Goal: Information Seeking & Learning: Learn about a topic

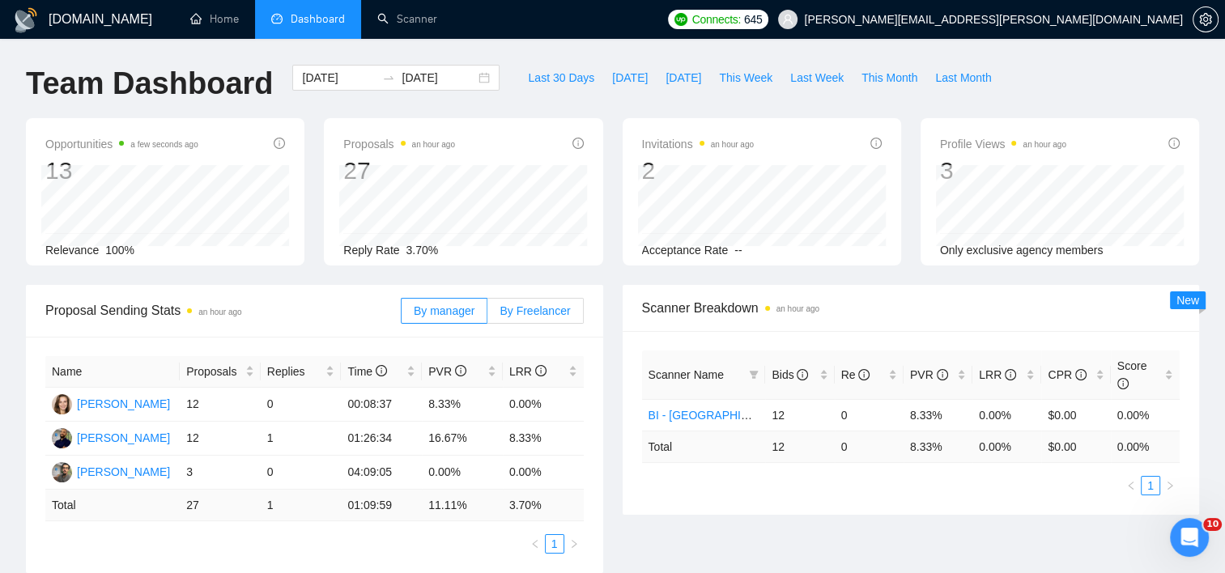
click at [547, 314] on span "By Freelancer" at bounding box center [535, 310] width 70 height 13
click at [487, 315] on input "By Freelancer" at bounding box center [487, 315] width 0 height 0
click at [747, 76] on span "This Week" at bounding box center [745, 78] width 53 height 18
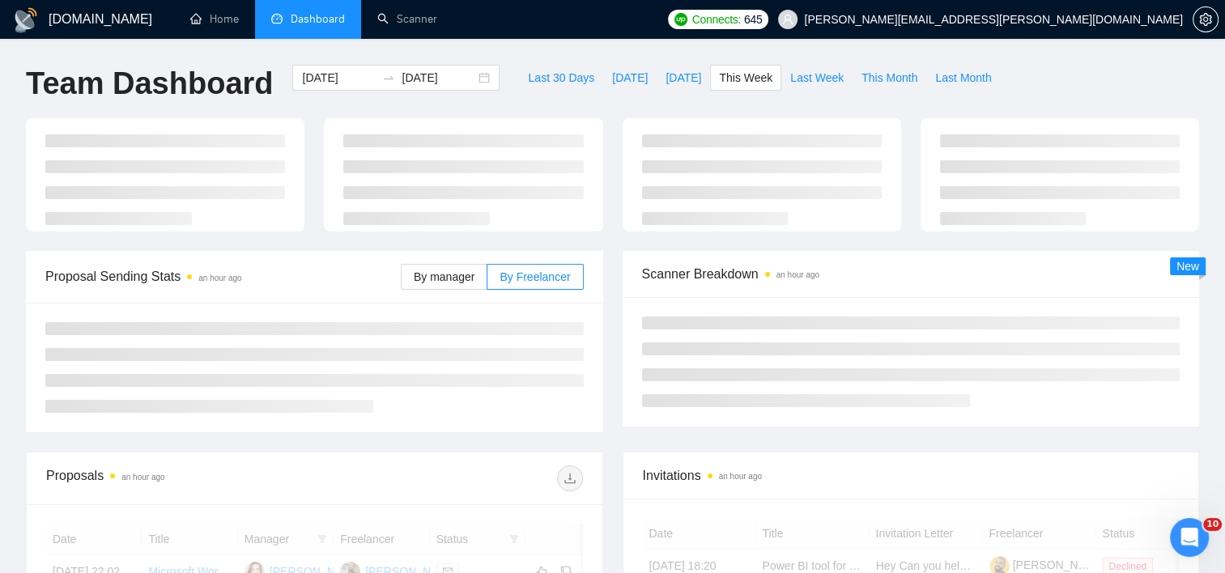
type input "[DATE]"
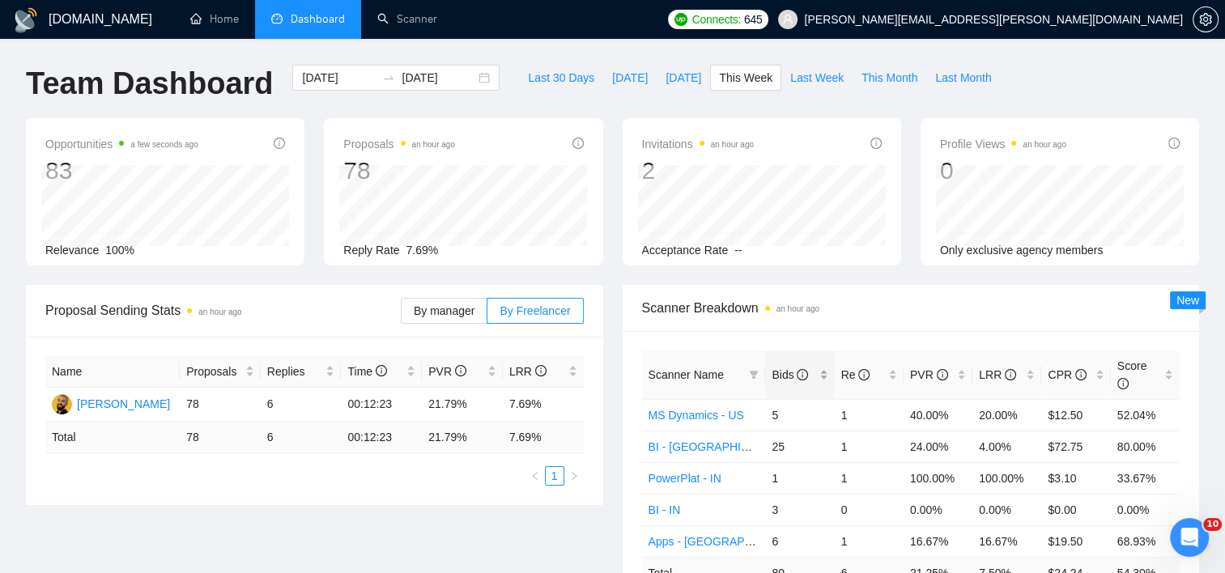
click at [825, 366] on div "Bids" at bounding box center [800, 375] width 56 height 18
click at [400, 12] on link "Scanner" at bounding box center [407, 19] width 60 height 14
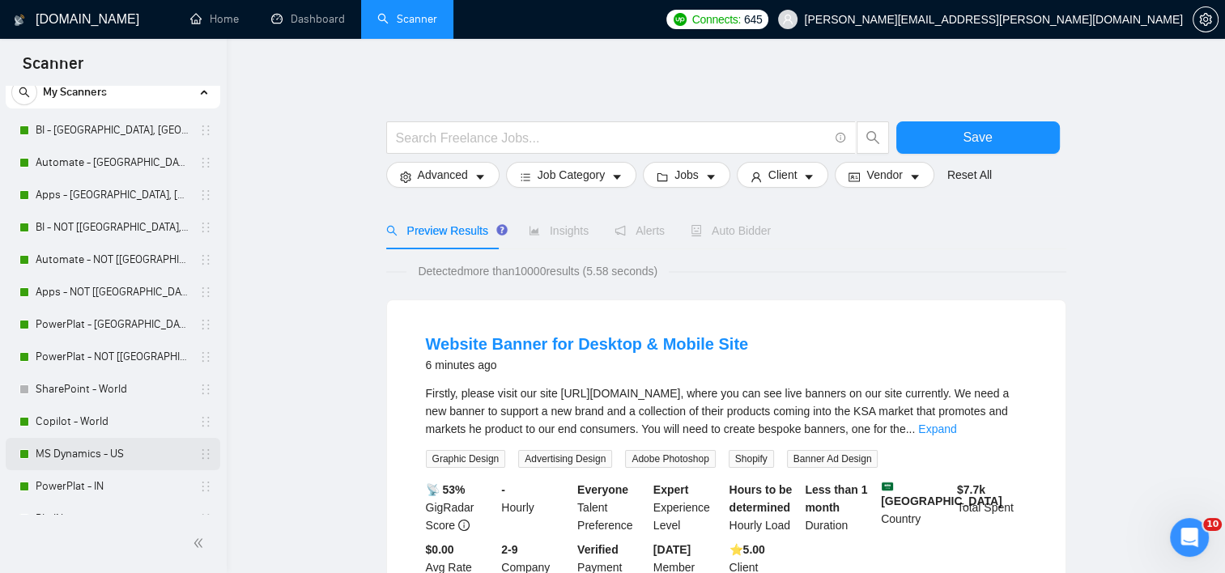
scroll to position [81, 0]
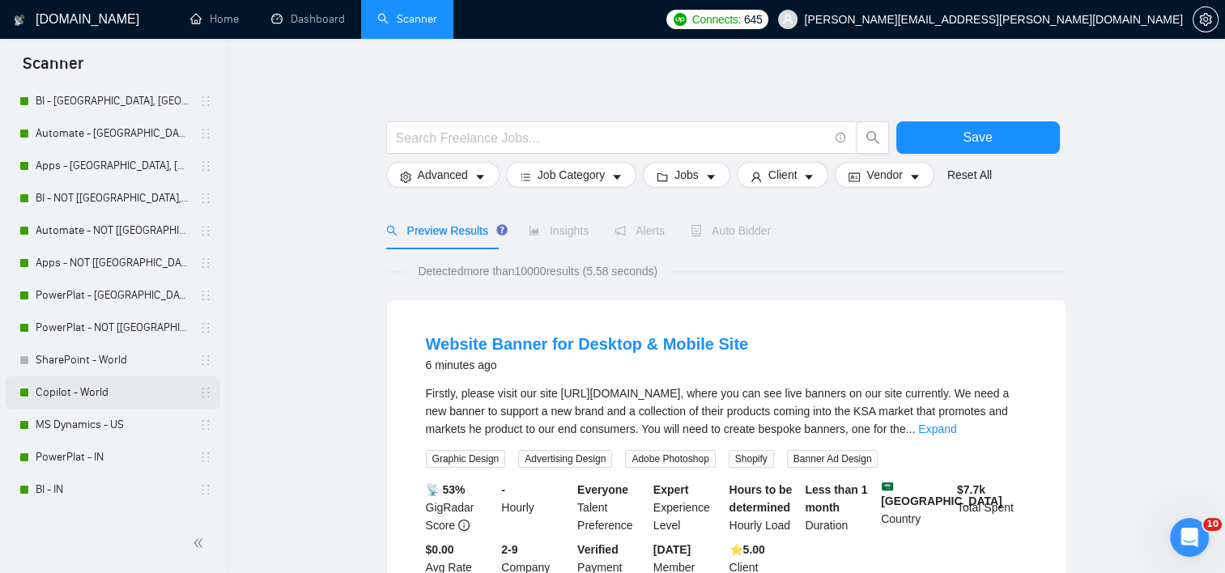
click at [84, 389] on link "Copilot - World" at bounding box center [113, 393] width 154 height 32
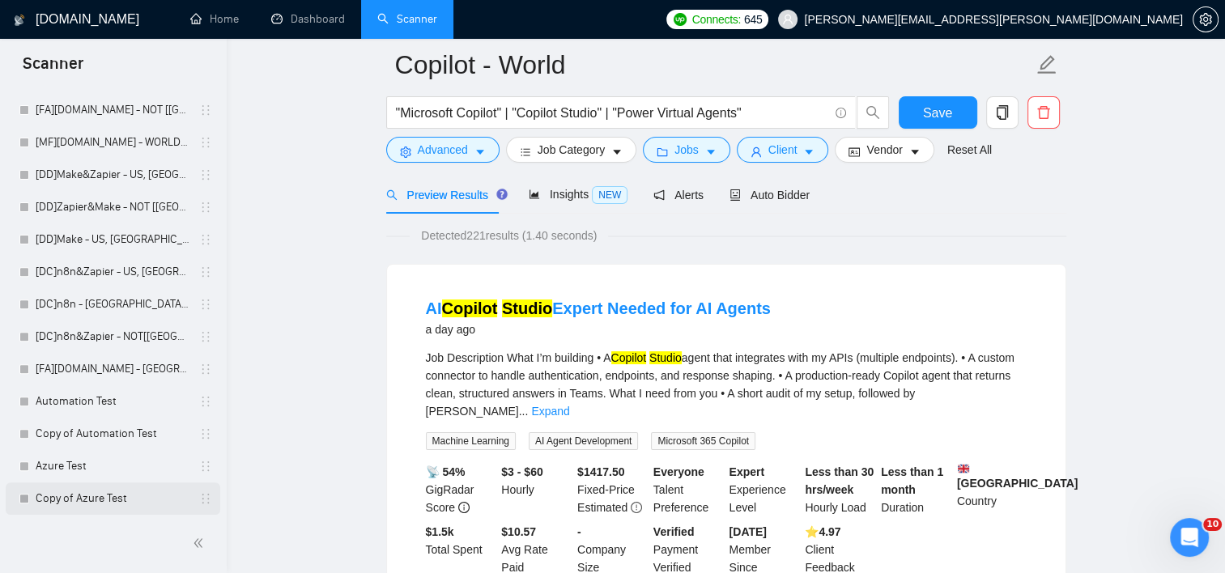
scroll to position [405, 0]
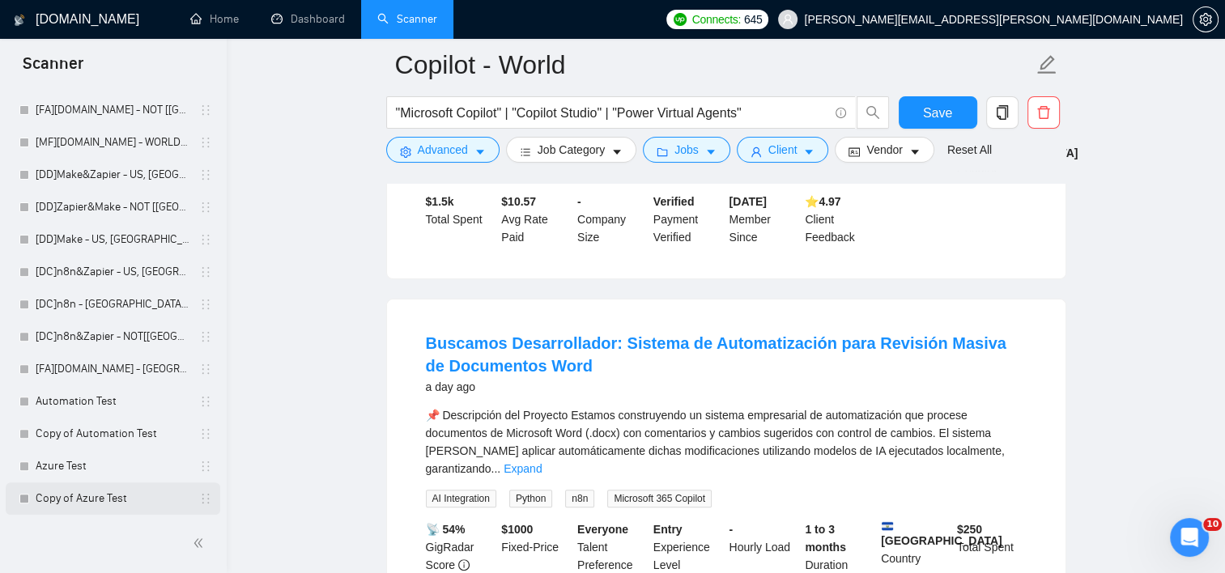
click at [111, 504] on link "Copy of Azure Test" at bounding box center [113, 499] width 154 height 32
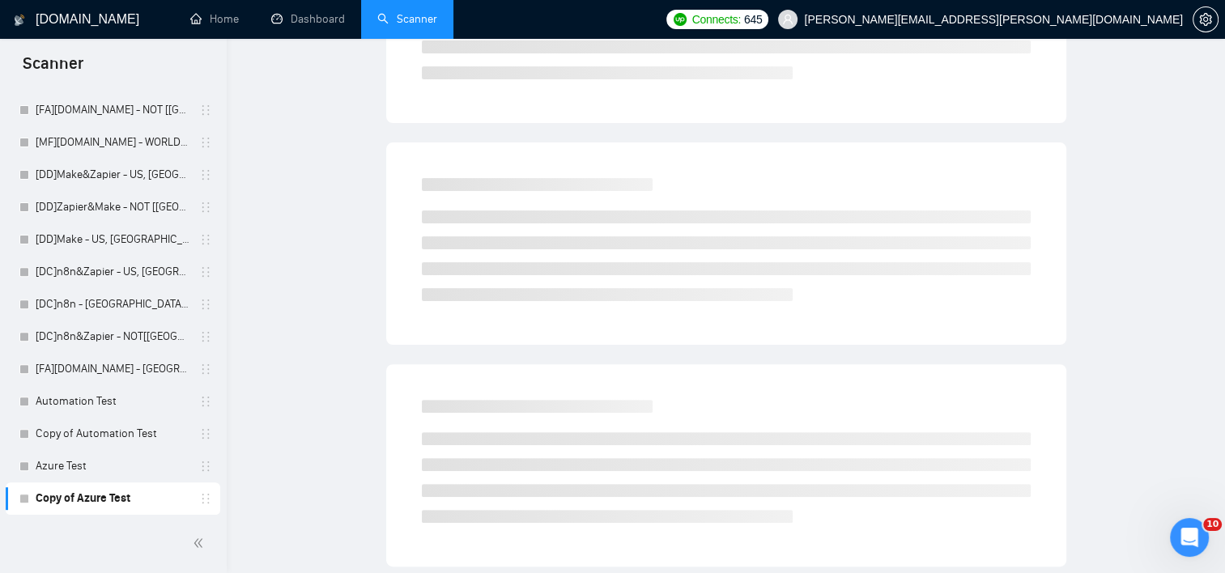
scroll to position [18, 0]
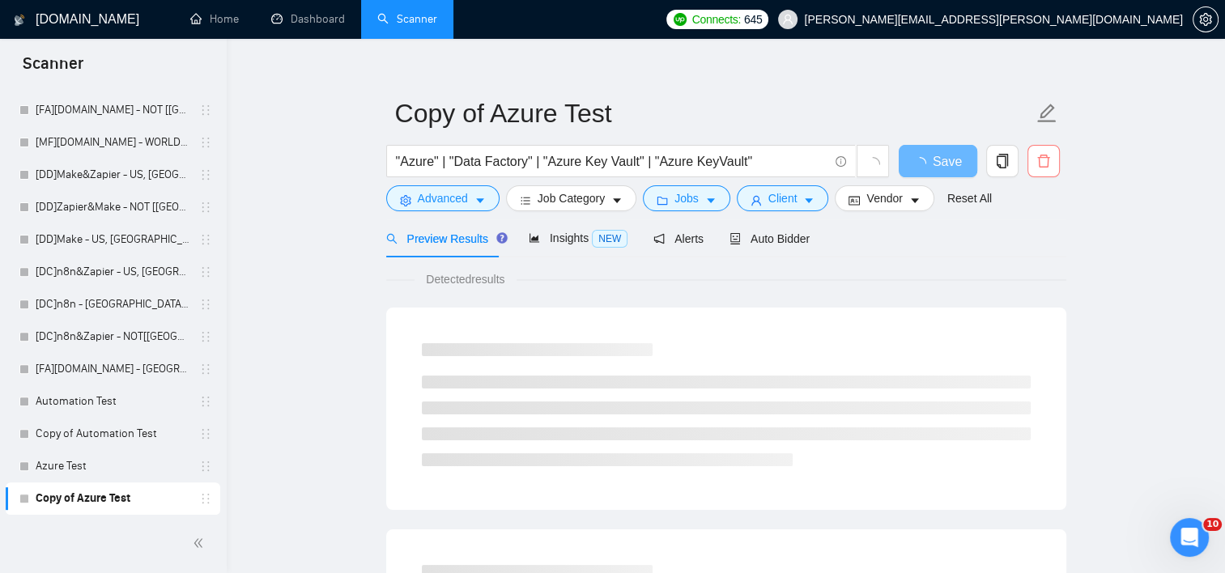
click at [1040, 162] on icon "delete" at bounding box center [1043, 161] width 15 height 15
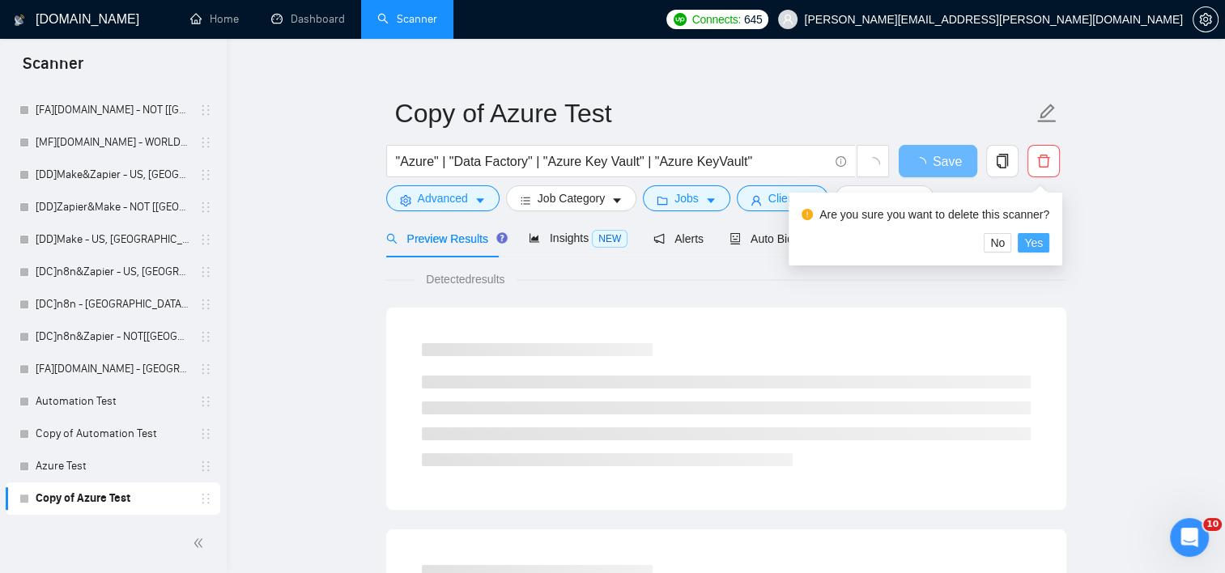
click at [1033, 245] on span "Yes" at bounding box center [1033, 243] width 19 height 18
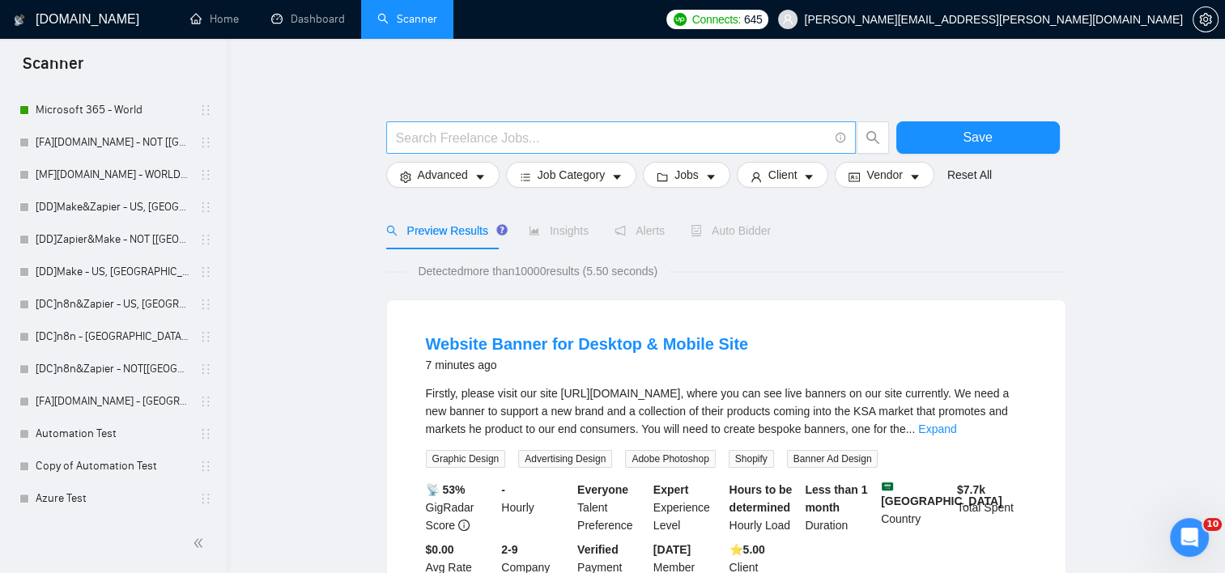
click at [523, 132] on input "text" at bounding box center [612, 138] width 432 height 20
type input "ai agent"
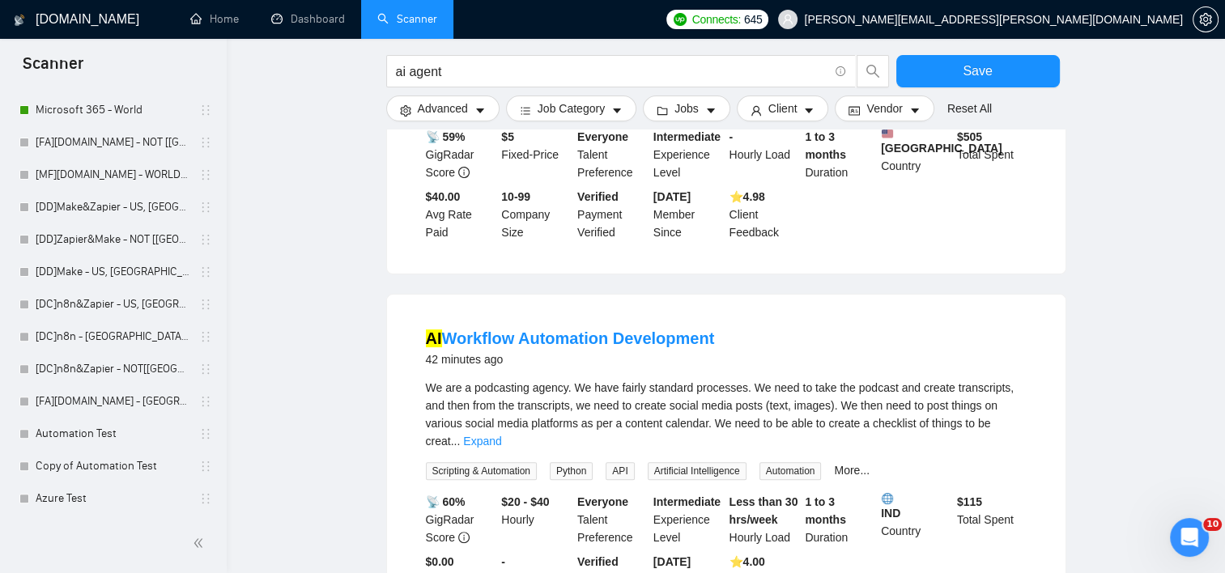
scroll to position [486, 0]
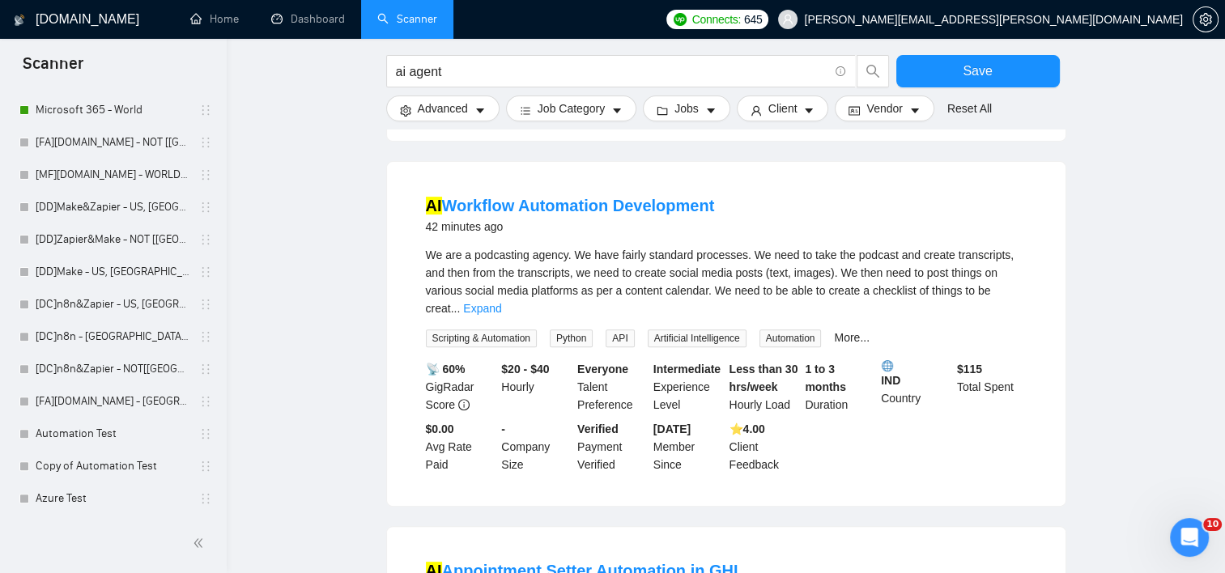
click at [501, 302] on link "Expand" at bounding box center [482, 308] width 38 height 13
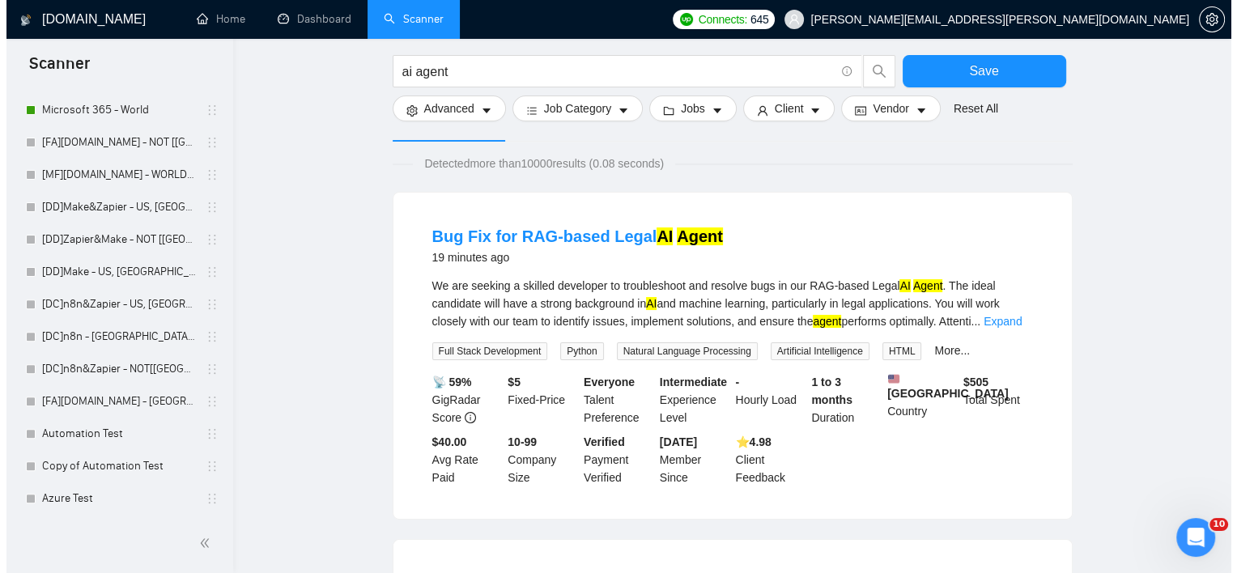
scroll to position [0, 0]
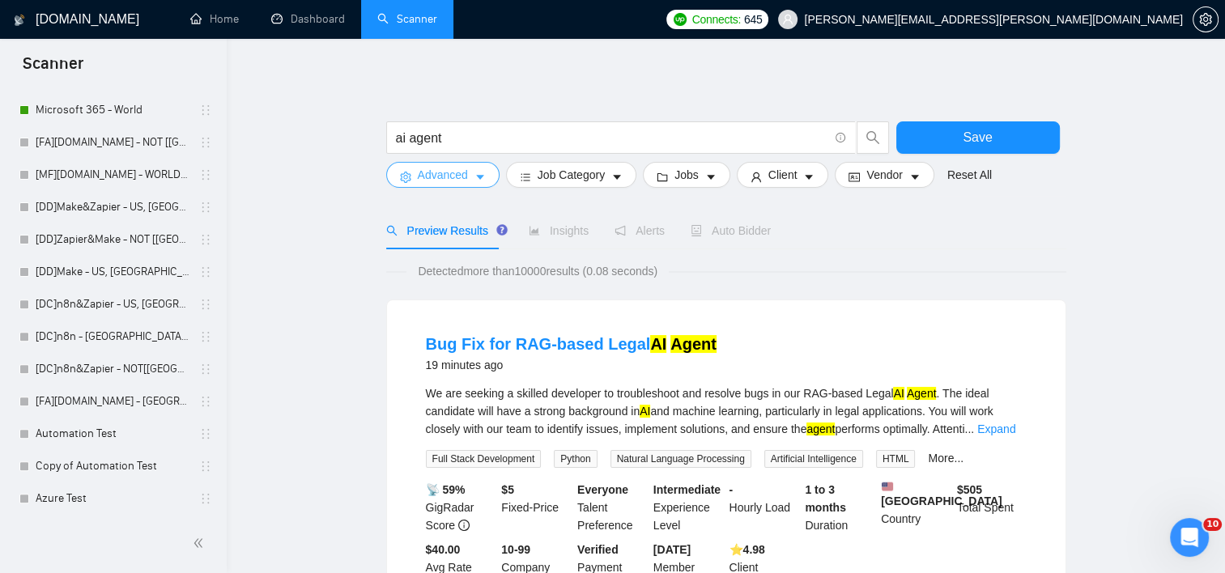
click at [441, 177] on span "Advanced" at bounding box center [443, 175] width 50 height 18
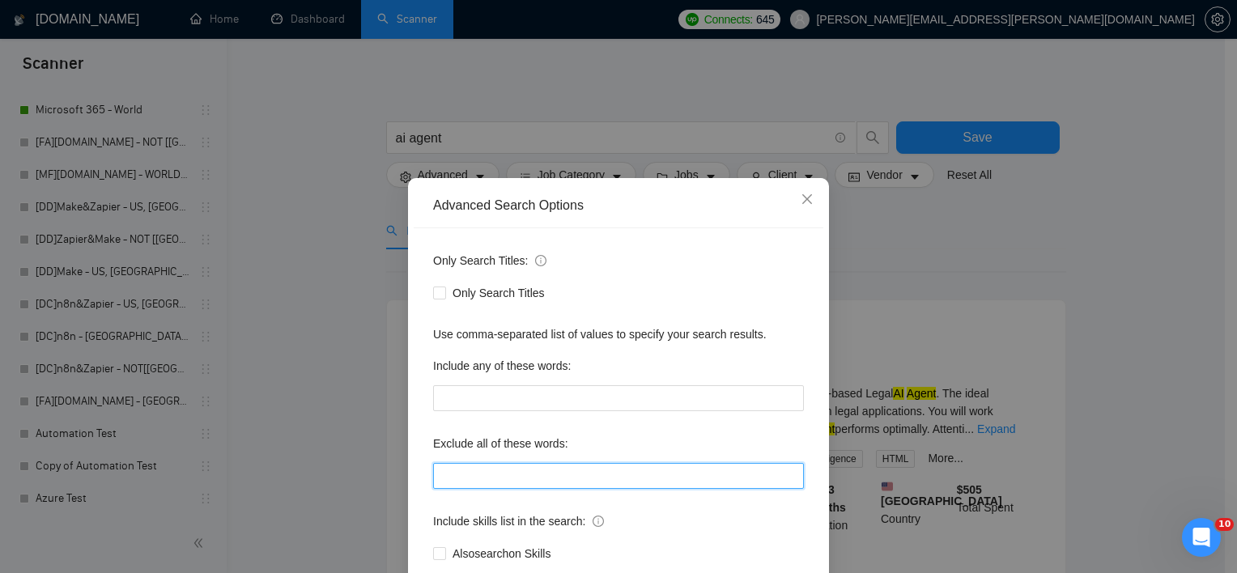
click at [473, 484] on input "text" at bounding box center [618, 476] width 371 height 26
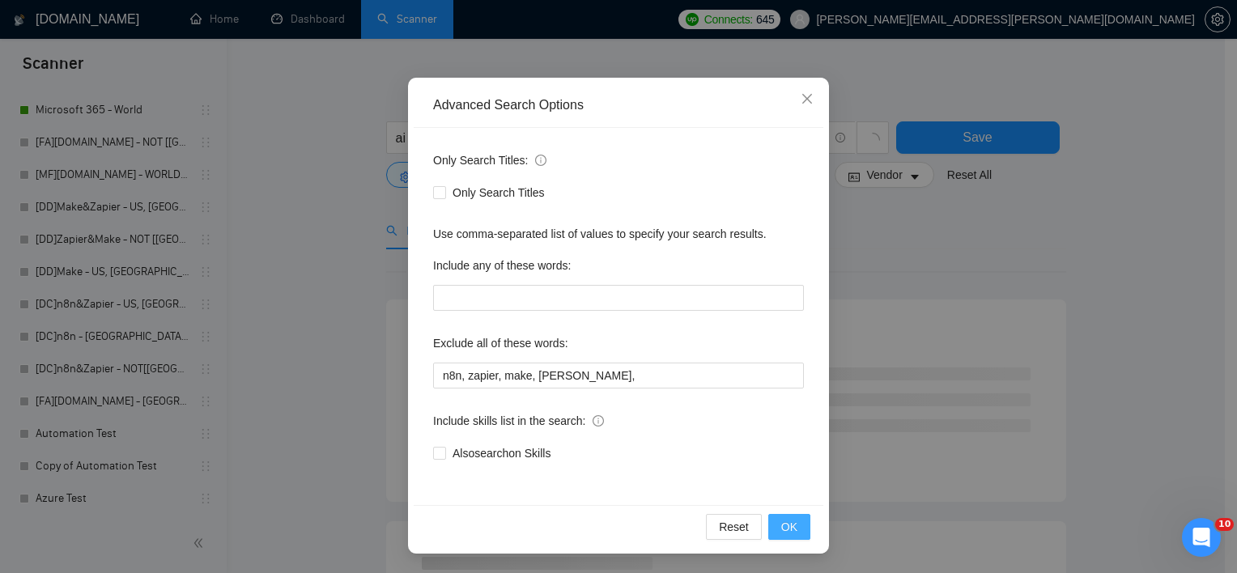
click at [781, 525] on span "OK" at bounding box center [789, 527] width 16 height 18
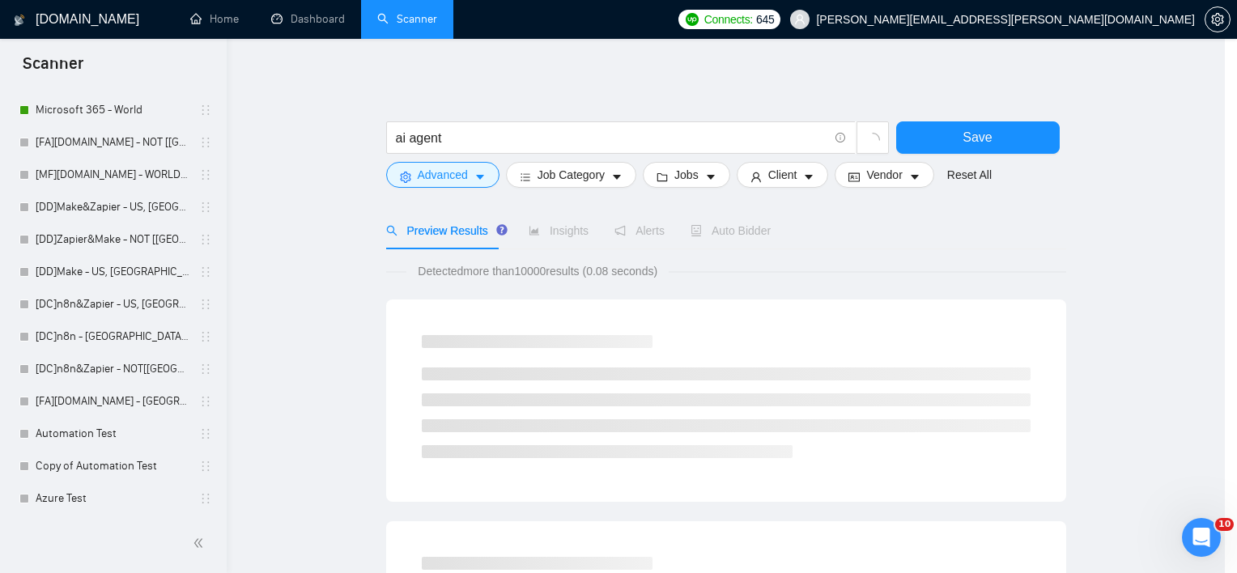
scroll to position [19, 0]
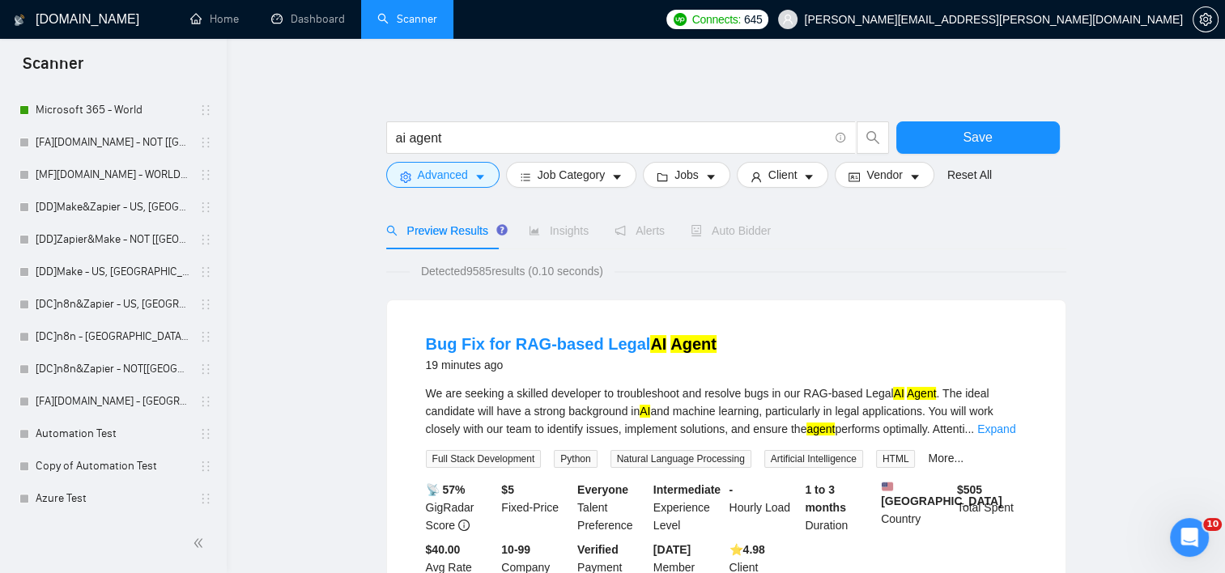
click at [1006, 417] on div "We are seeking a skilled developer to troubleshoot and resolve bugs in our RAG-…" at bounding box center [726, 411] width 601 height 53
click at [1007, 428] on link "Expand" at bounding box center [996, 429] width 38 height 13
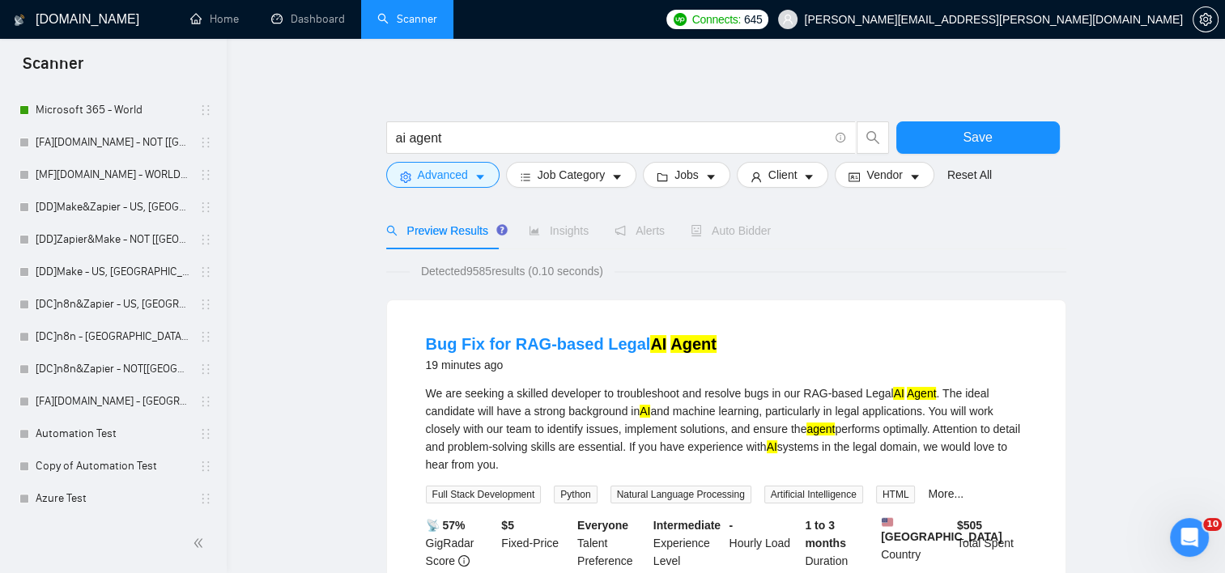
click at [462, 214] on div "Preview Results" at bounding box center [444, 230] width 117 height 37
click at [457, 179] on span "Advanced" at bounding box center [443, 175] width 50 height 18
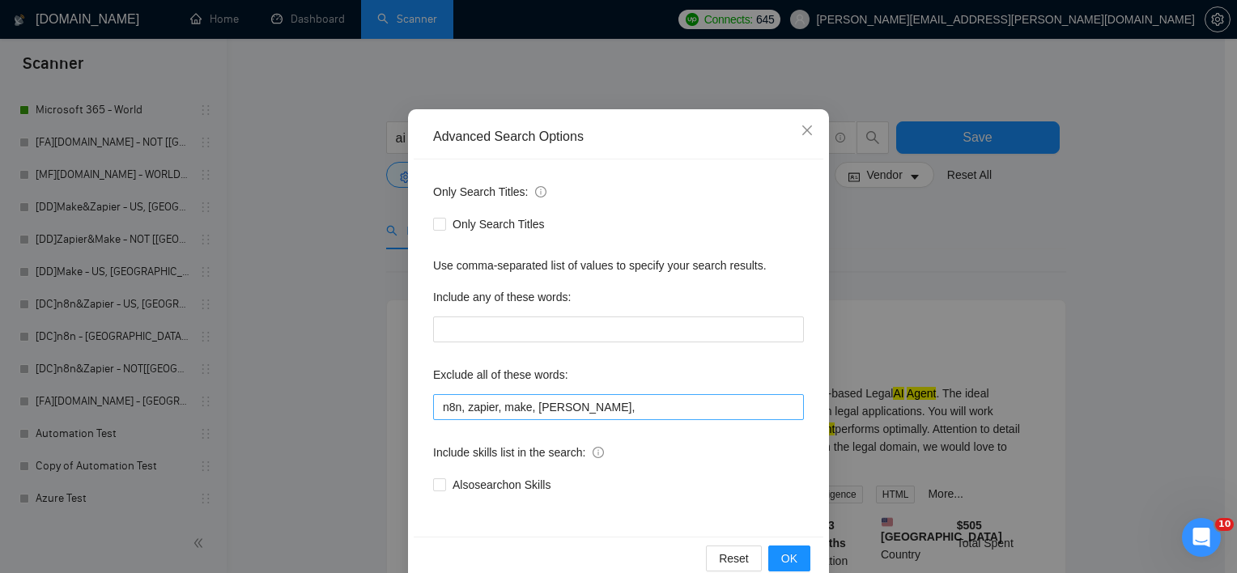
scroll to position [100, 0]
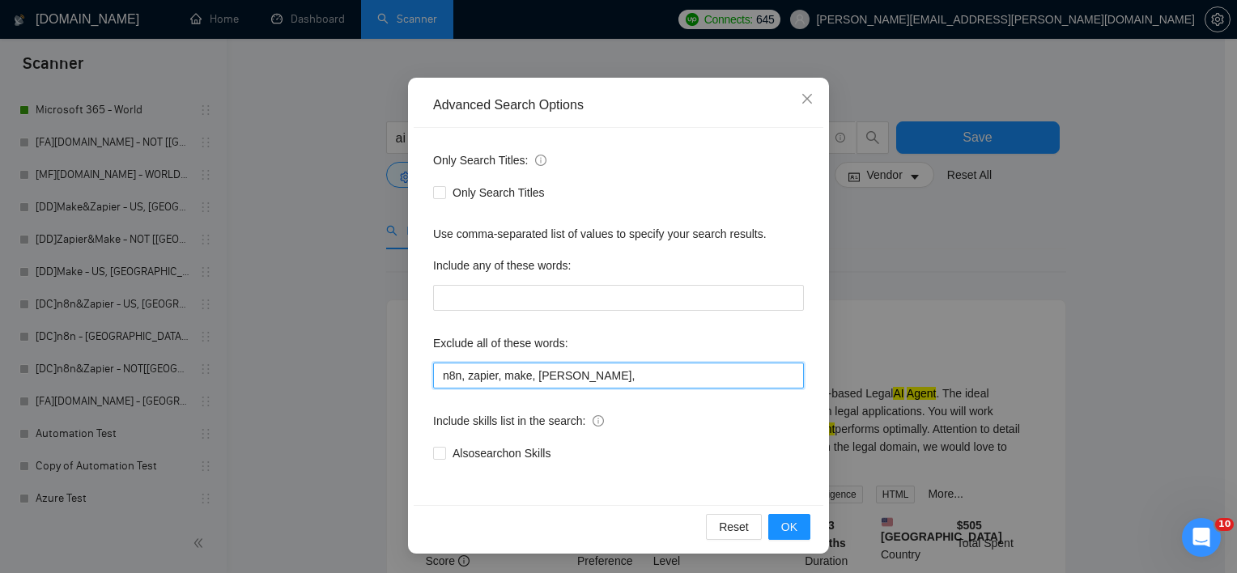
click at [620, 368] on input "n8n, zapier, make, claude," at bounding box center [618, 376] width 371 height 26
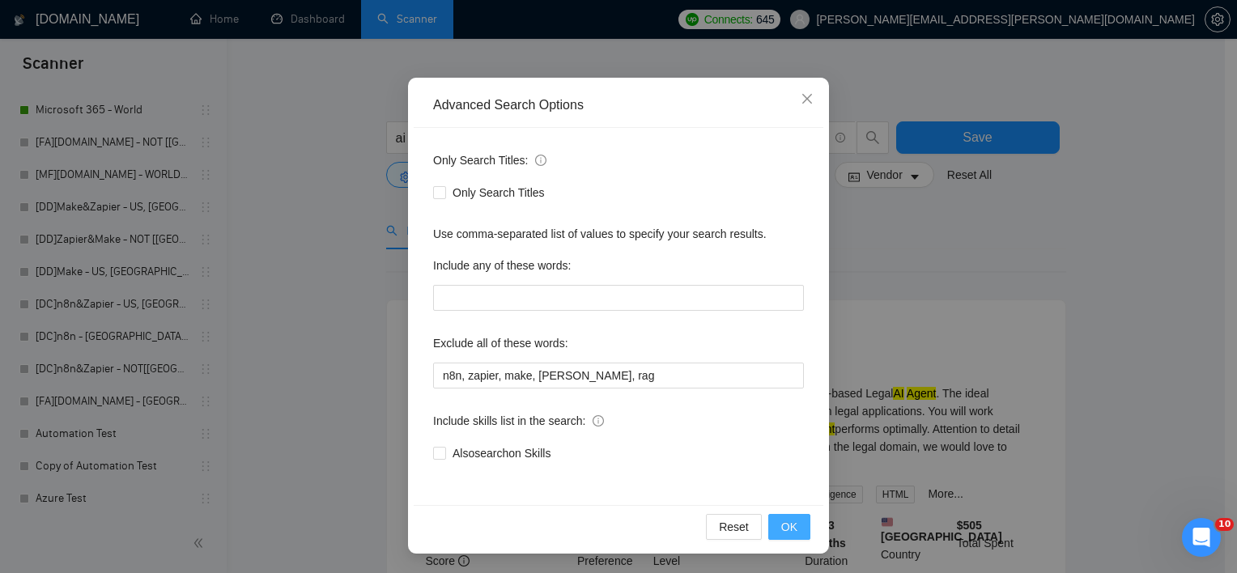
click at [781, 528] on span "OK" at bounding box center [789, 527] width 16 height 18
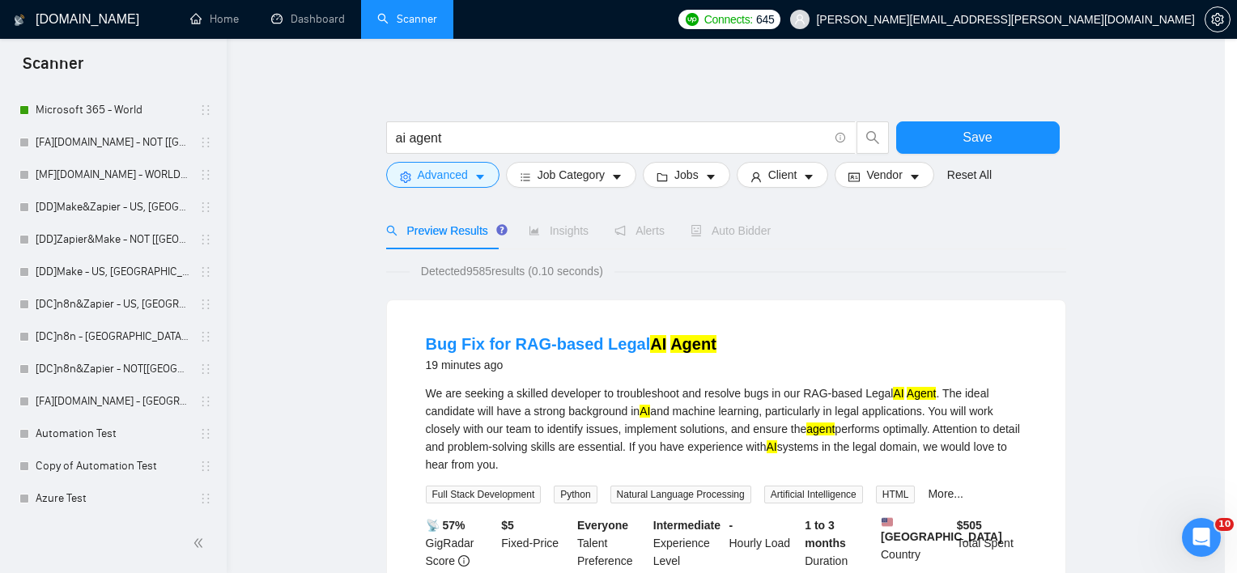
scroll to position [19, 0]
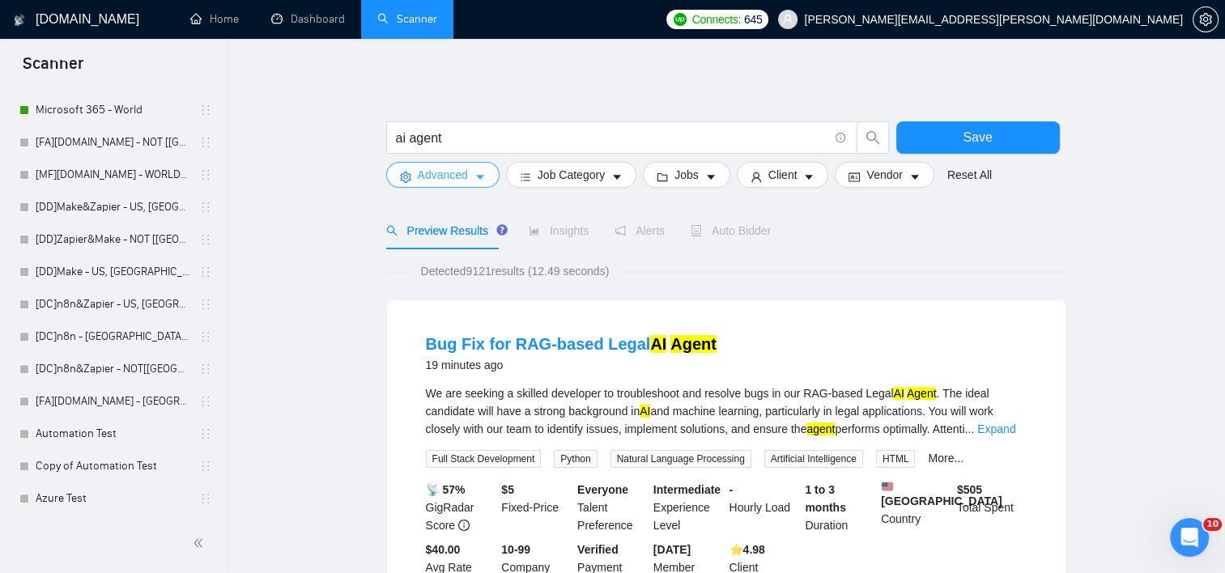
click at [425, 185] on button "Advanced" at bounding box center [442, 175] width 113 height 26
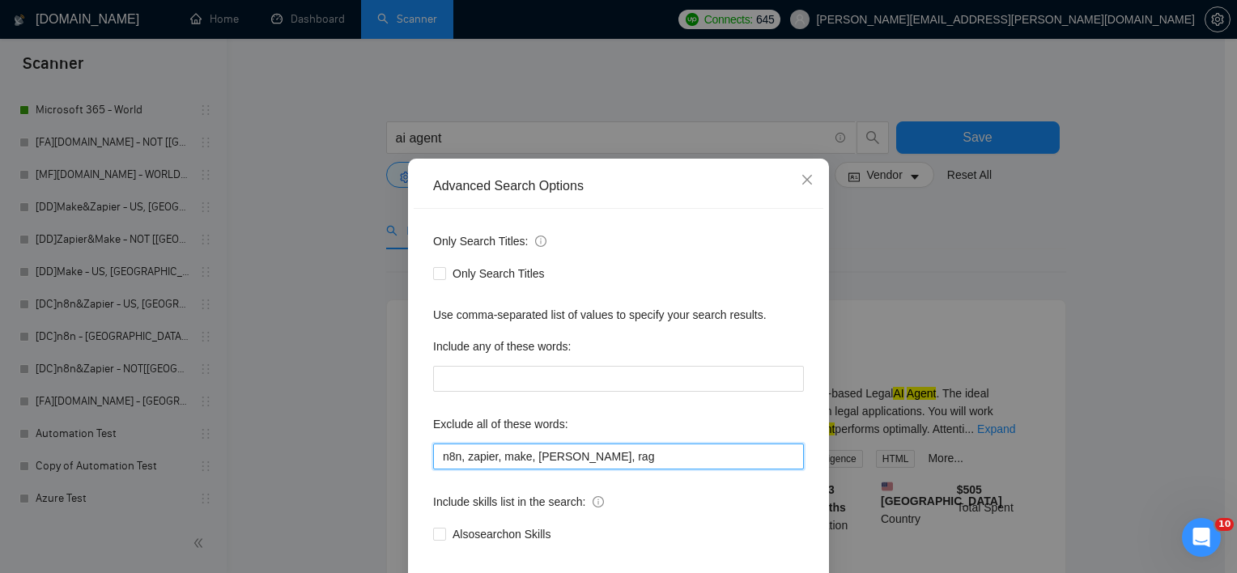
click at [622, 470] on input "n8n, zapier, make, claude, rag" at bounding box center [618, 457] width 371 height 26
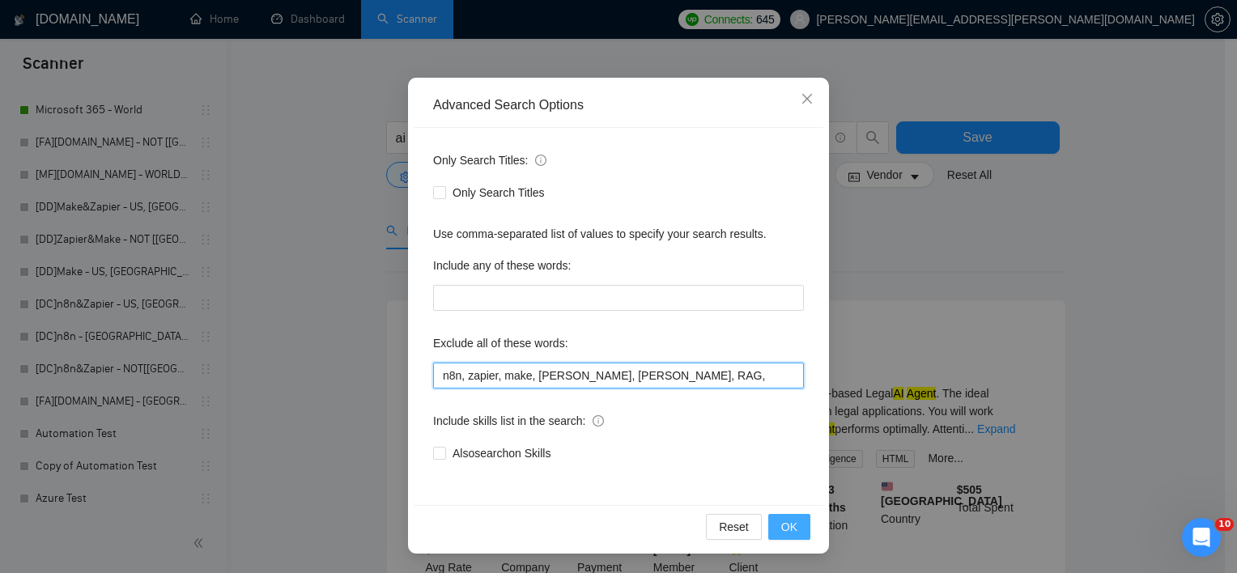
type input "n8n, zapier, make, claude, rag, RAG,"
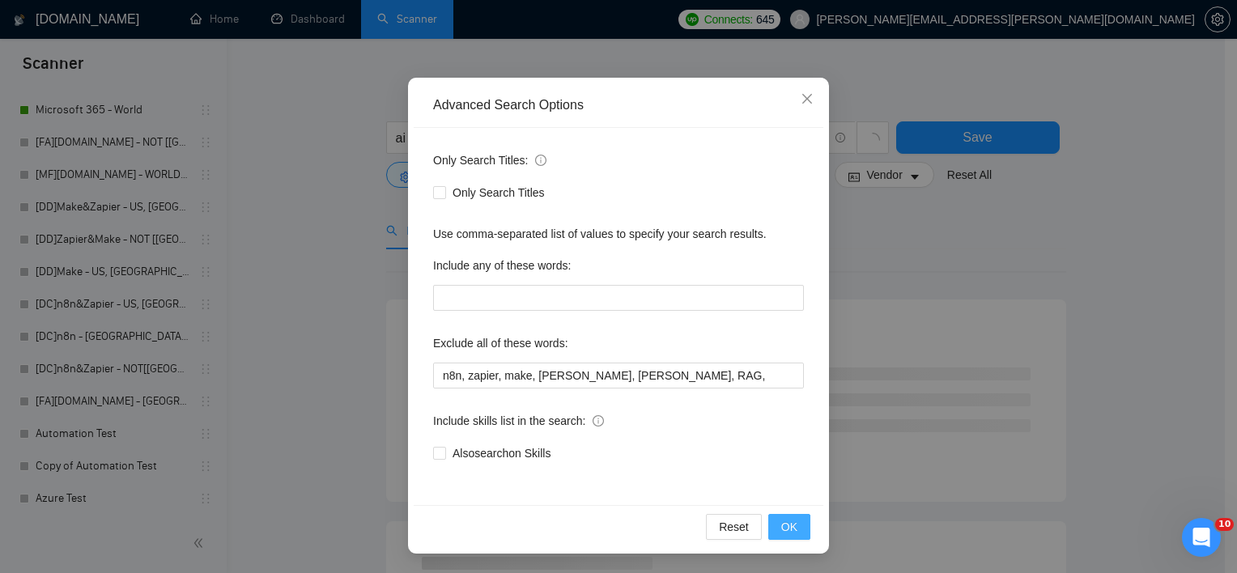
click at [802, 529] on button "OK" at bounding box center [789, 527] width 42 height 26
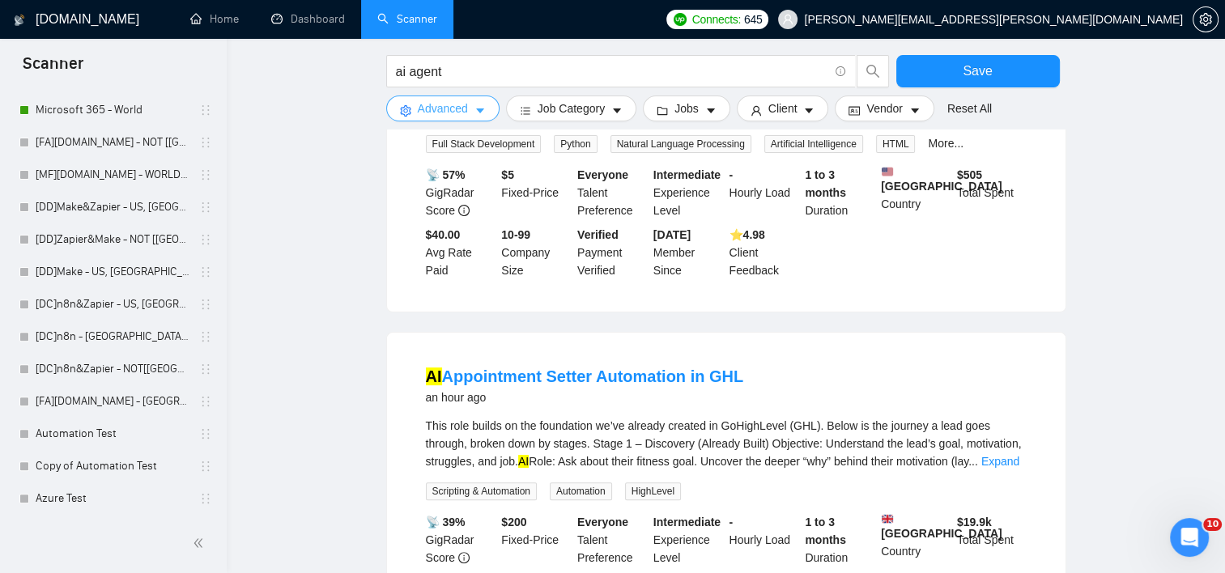
scroll to position [324, 0]
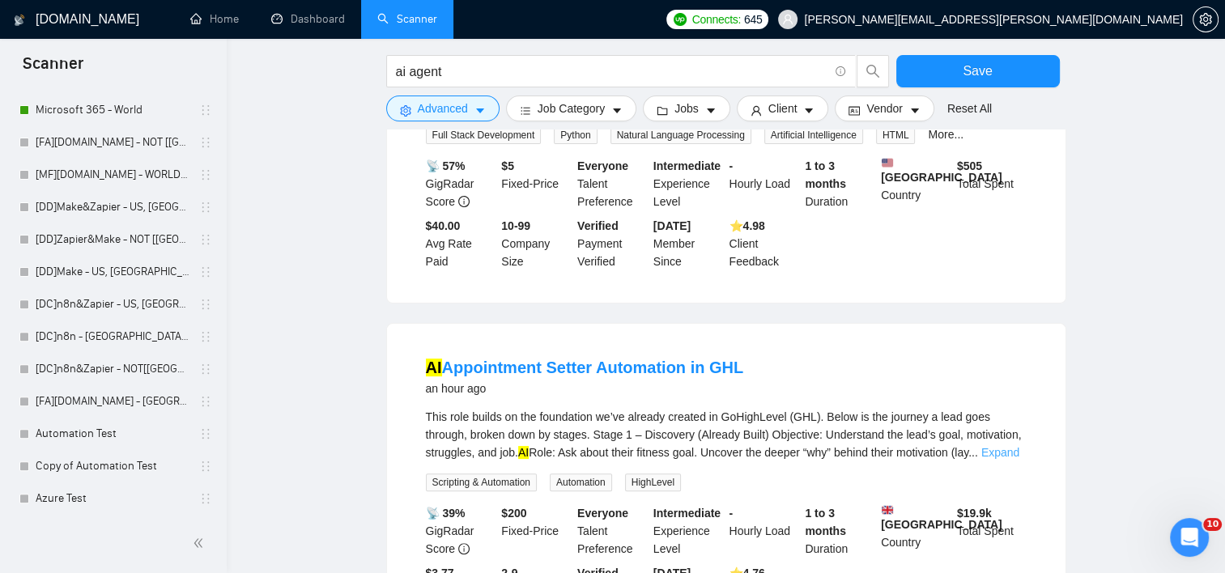
click at [1015, 459] on link "Expand" at bounding box center [1000, 452] width 38 height 13
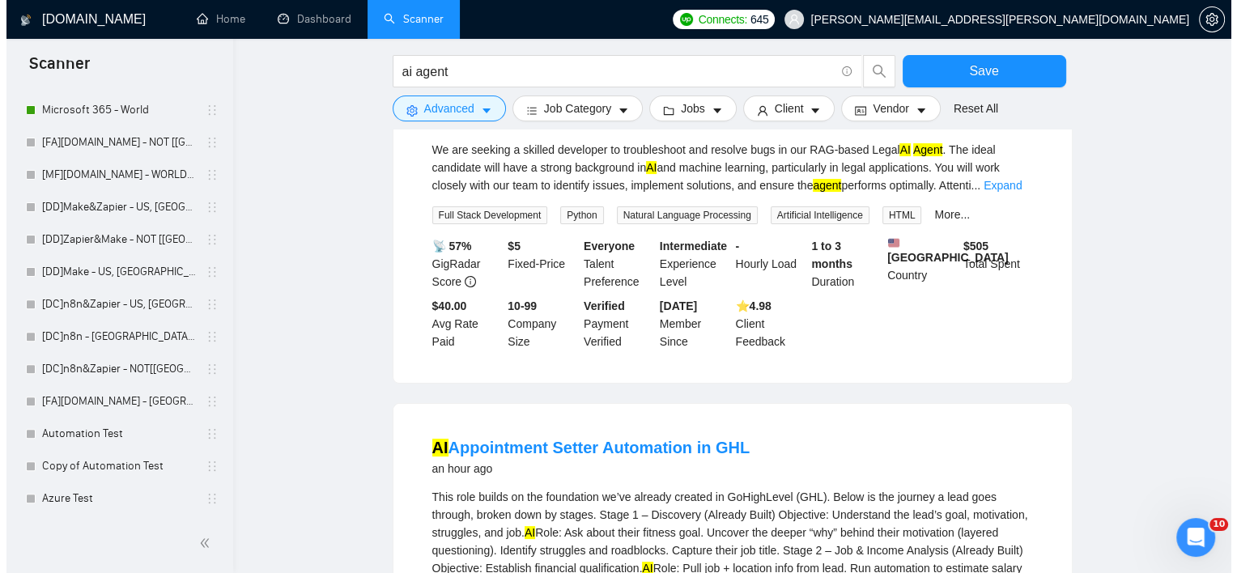
scroll to position [243, 0]
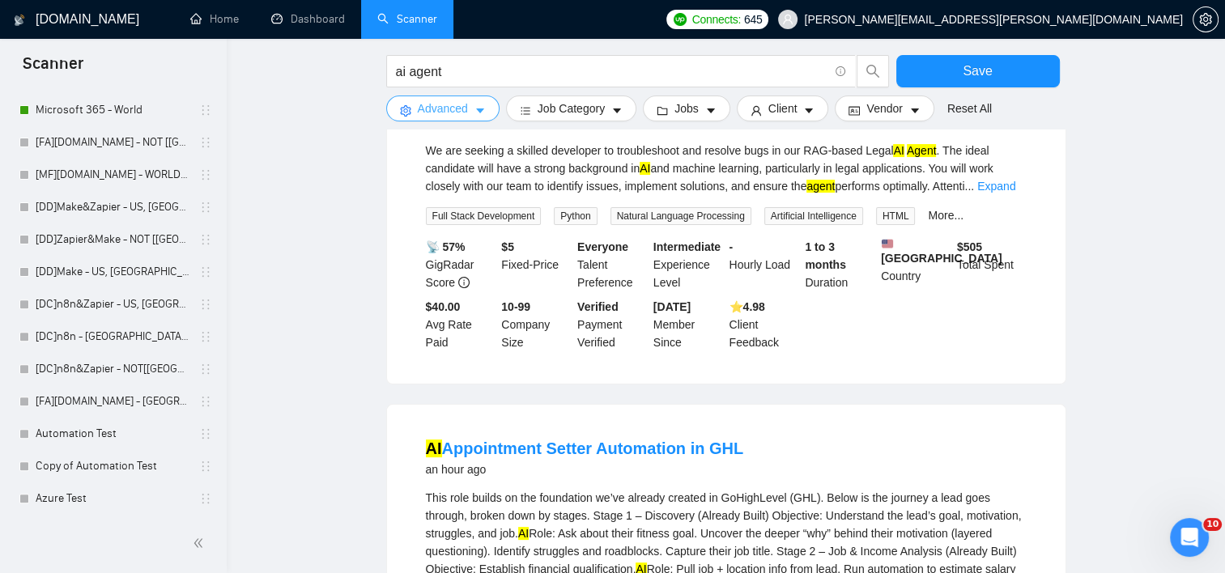
click at [463, 104] on span "Advanced" at bounding box center [443, 109] width 50 height 18
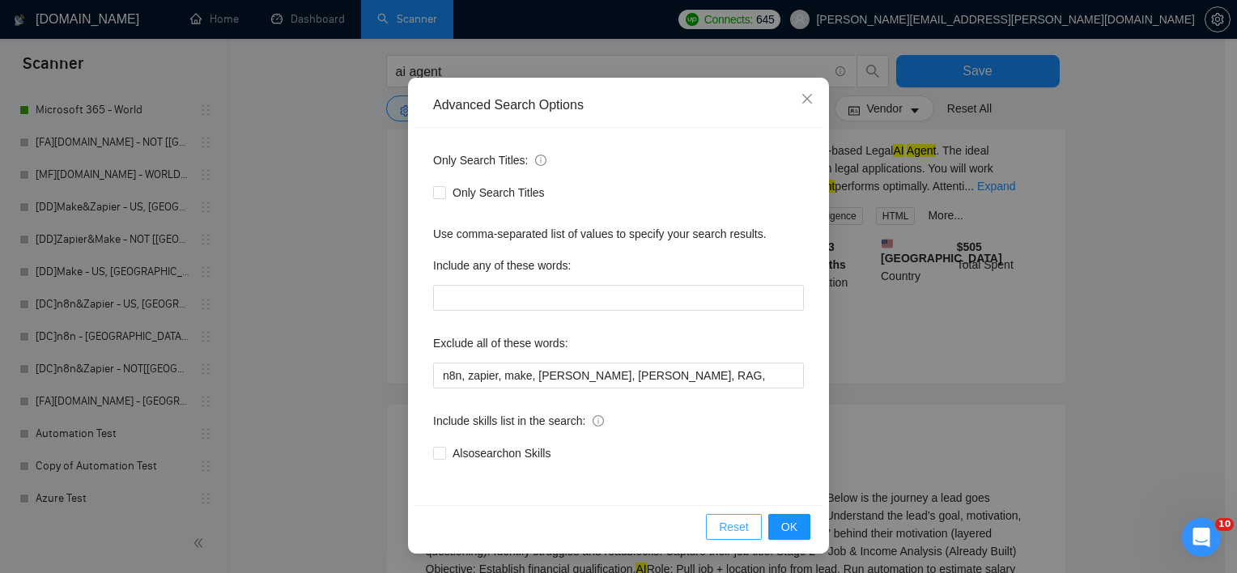
click at [730, 525] on span "Reset" at bounding box center [734, 527] width 30 height 18
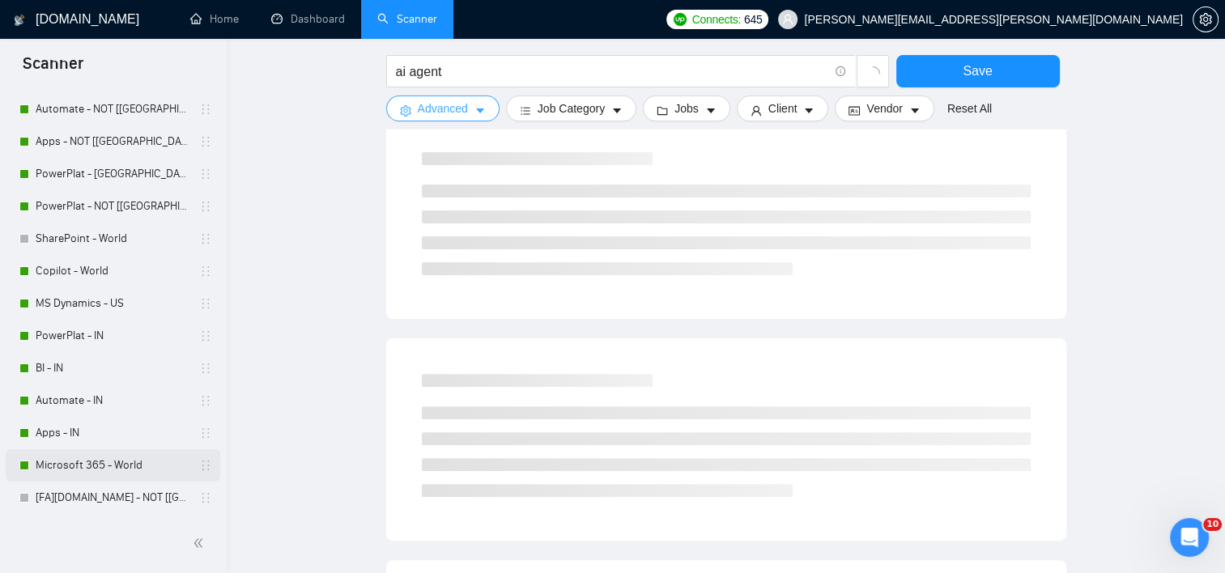
scroll to position [324, 0]
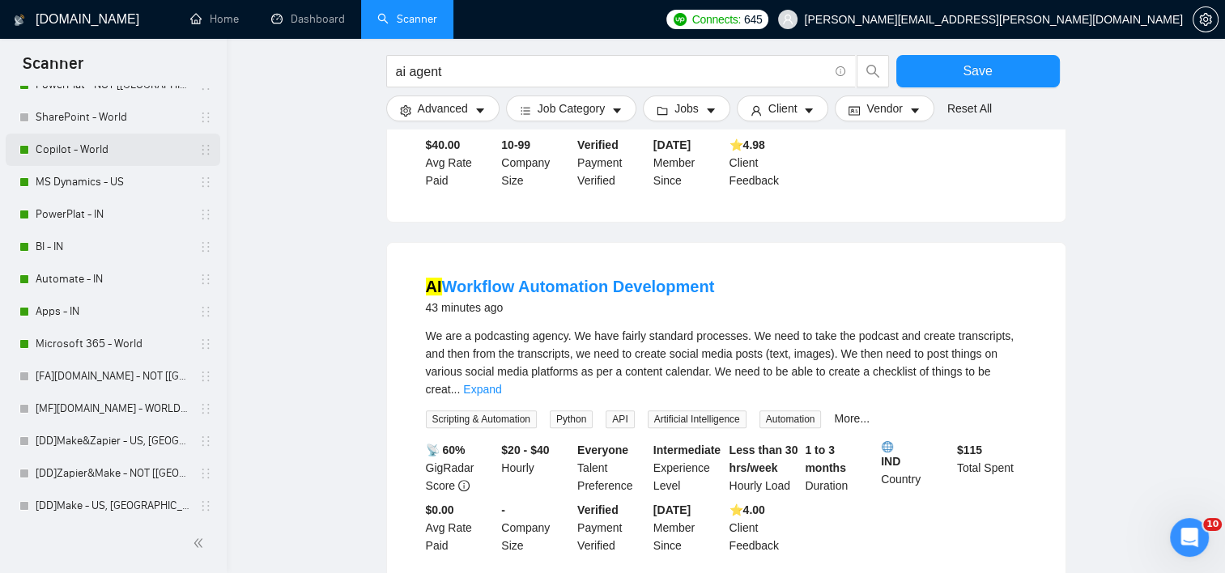
click at [112, 152] on link "Copilot - World" at bounding box center [113, 150] width 154 height 32
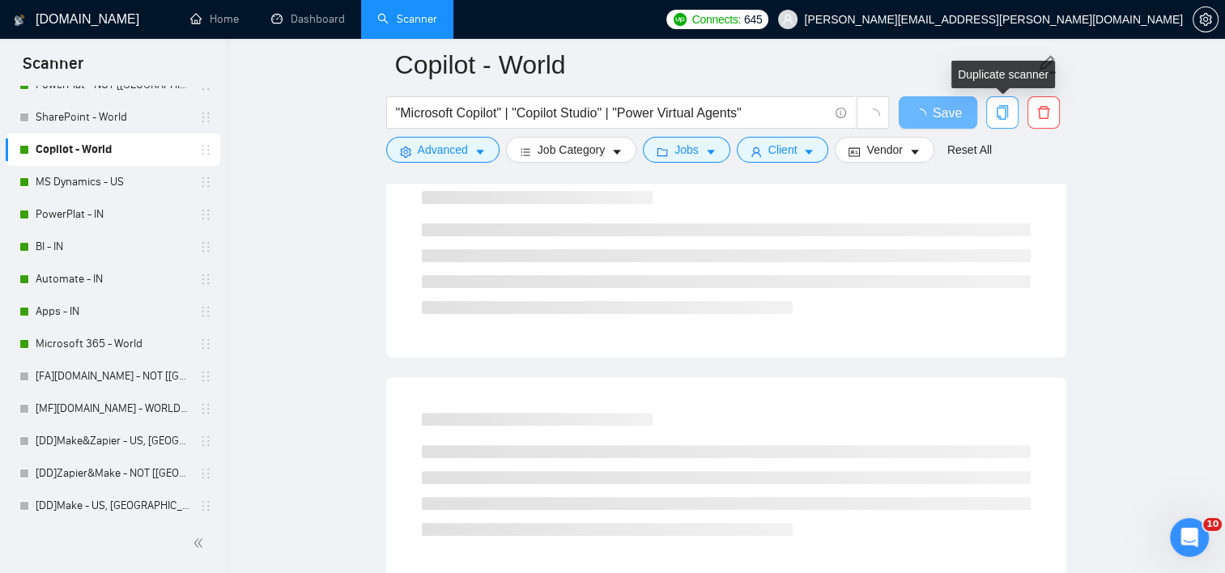
click at [1007, 114] on icon "copy" at bounding box center [1002, 112] width 15 height 15
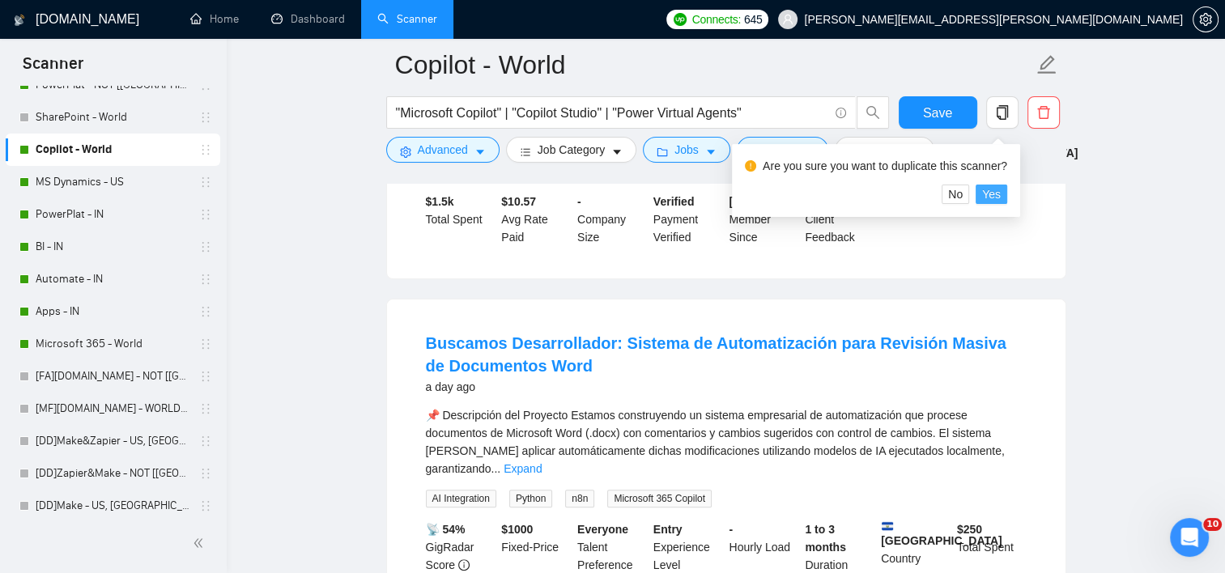
click at [986, 198] on span "Yes" at bounding box center [991, 194] width 19 height 18
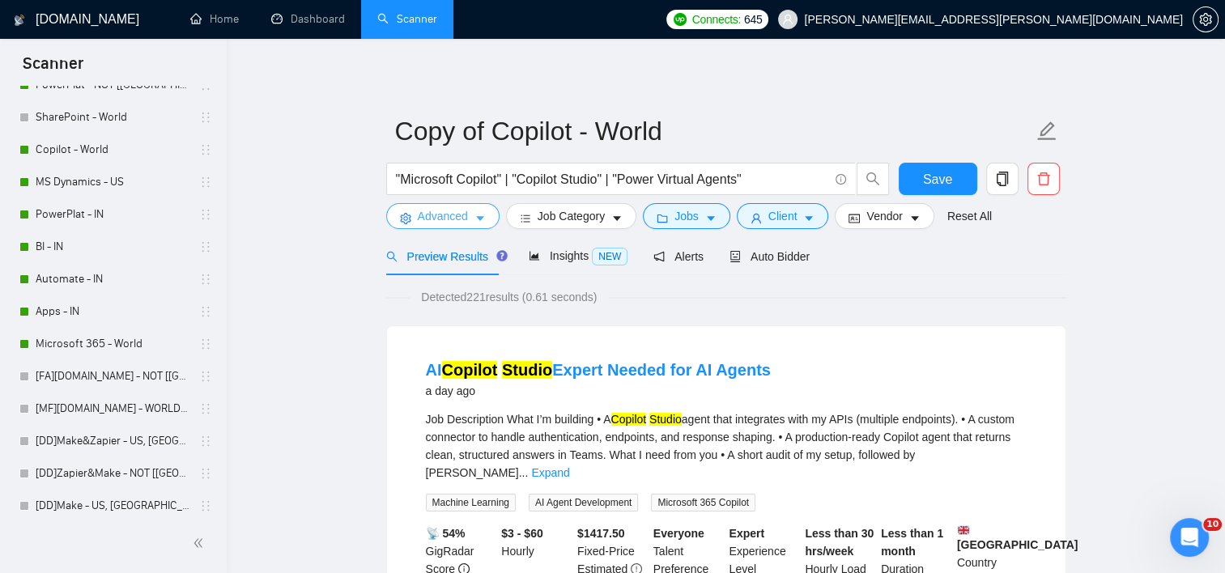
click at [474, 217] on icon "caret-down" at bounding box center [479, 218] width 11 height 11
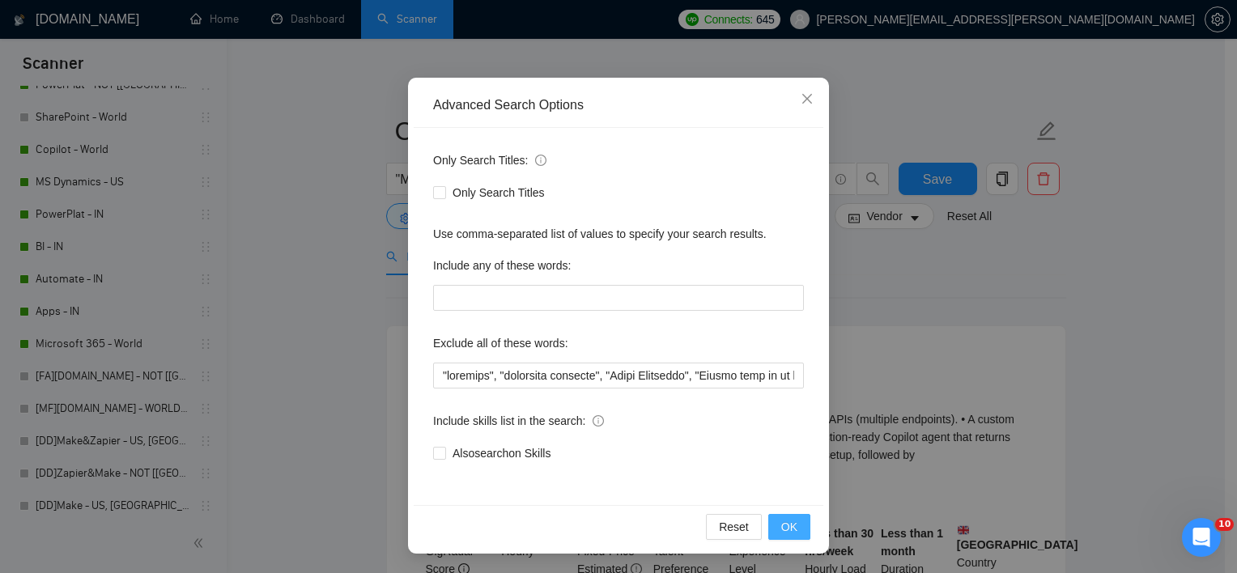
click at [797, 537] on button "OK" at bounding box center [789, 527] width 42 height 26
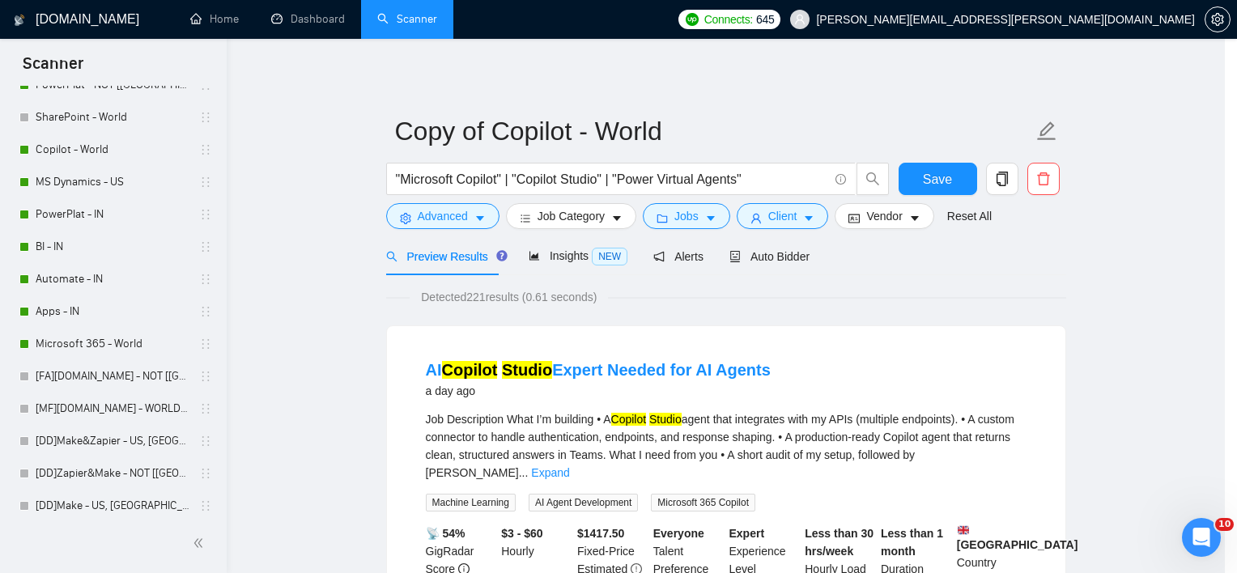
scroll to position [19, 0]
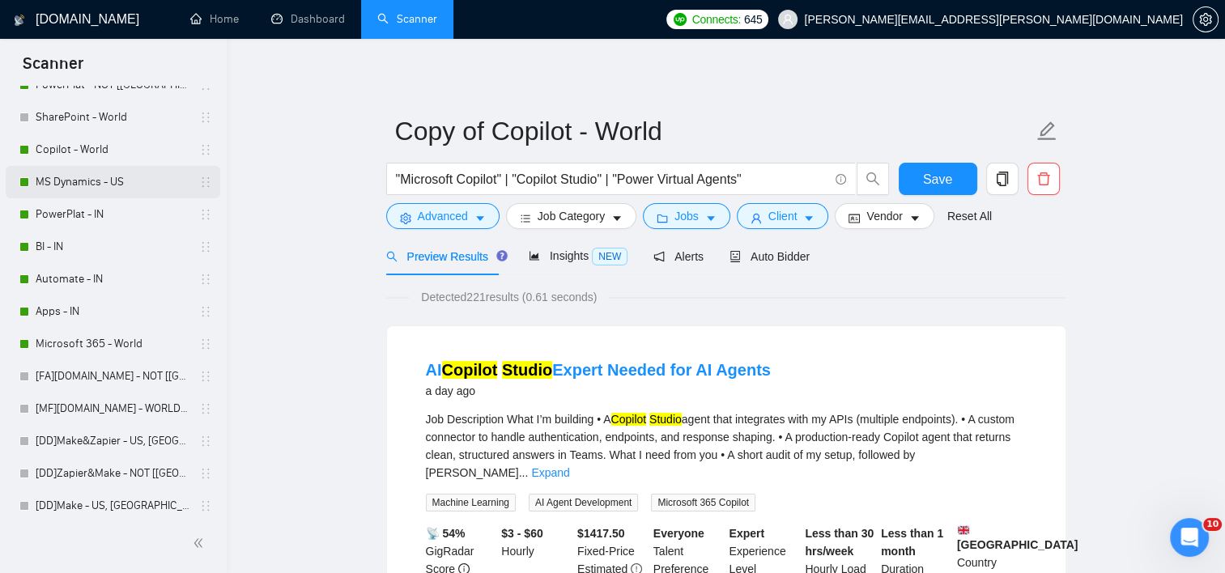
drag, startPoint x: 778, startPoint y: 181, endPoint x: 92, endPoint y: 168, distance: 685.9
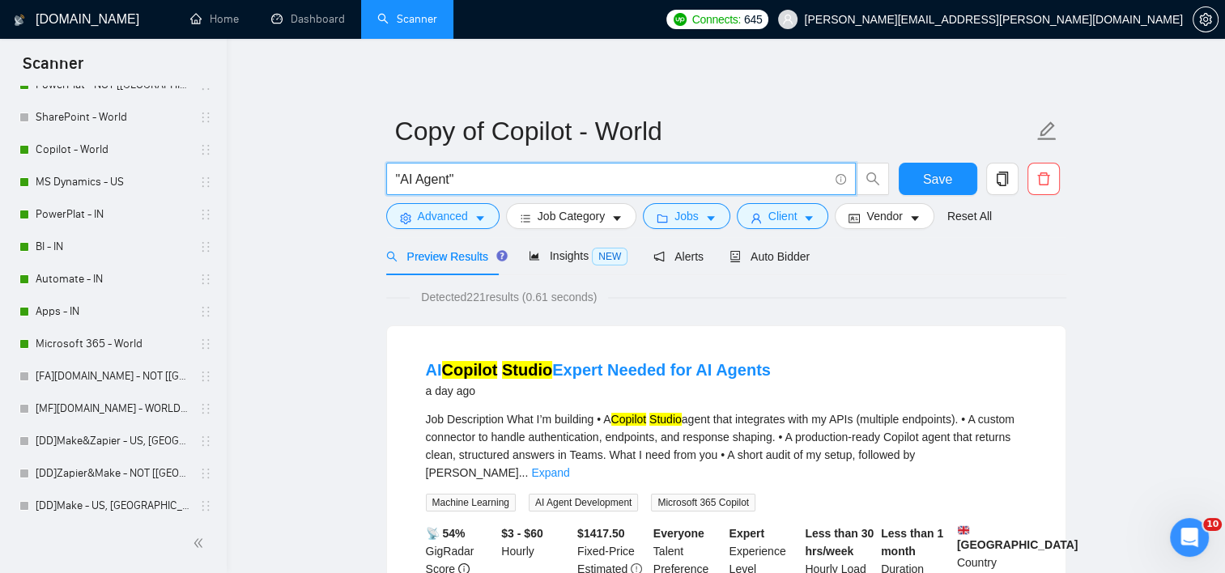
type input ""AI Agent""
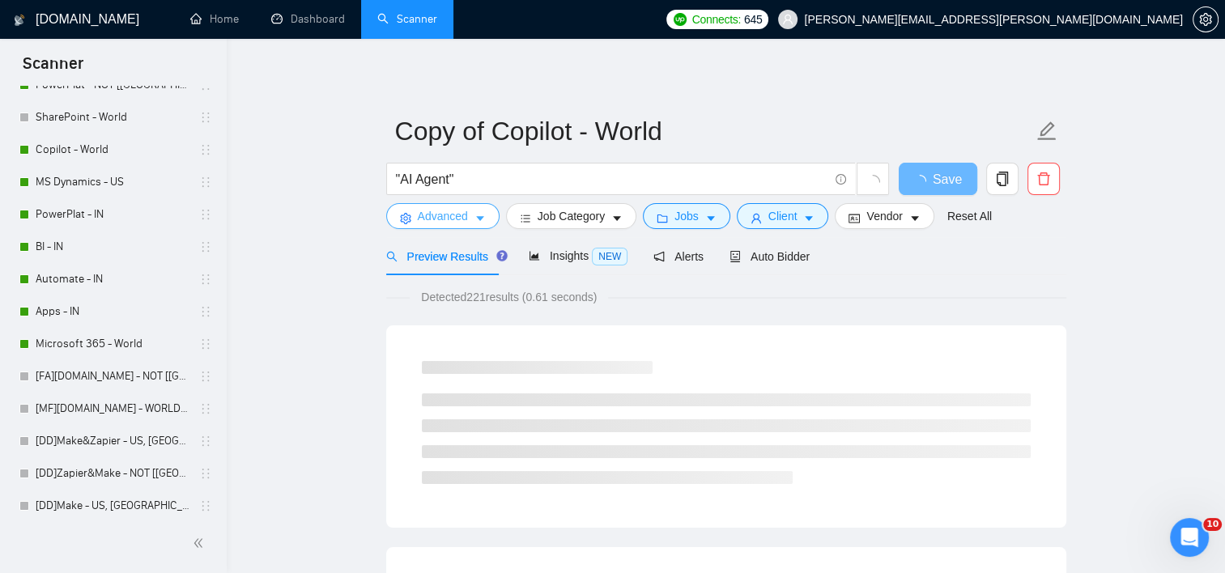
click at [421, 220] on span "Advanced" at bounding box center [443, 216] width 50 height 18
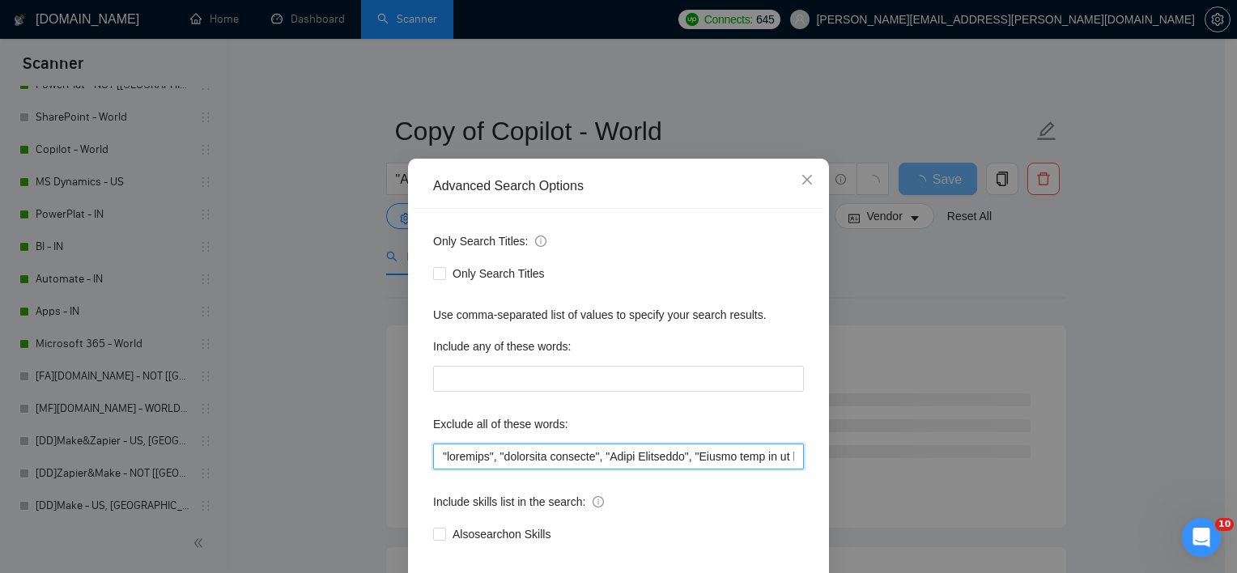
click at [433, 470] on input "text" at bounding box center [618, 457] width 371 height 26
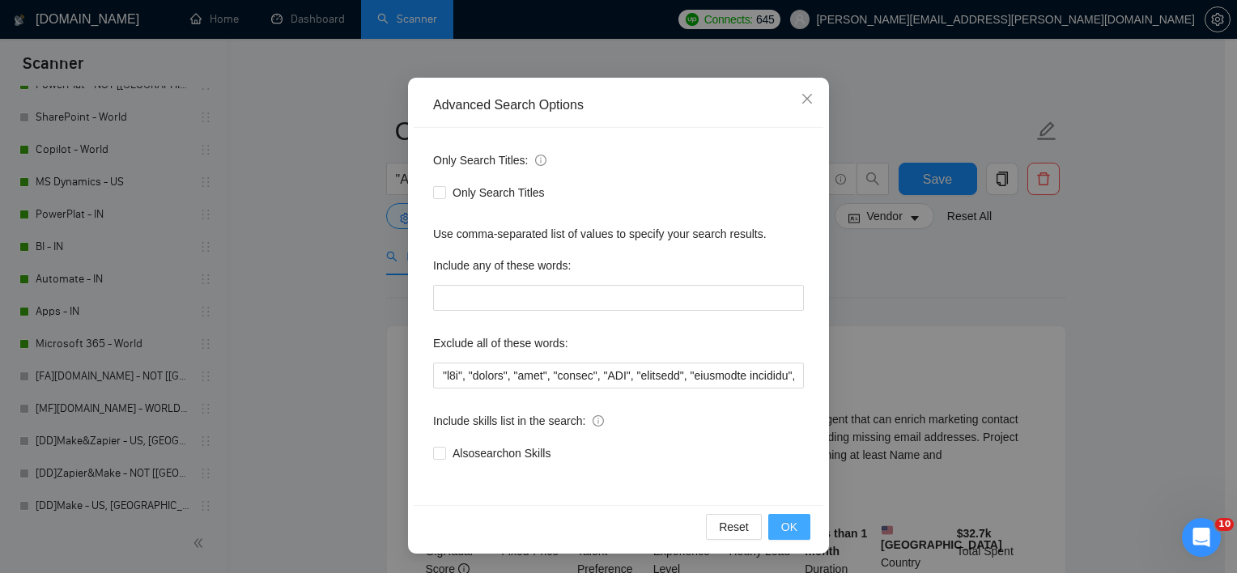
click at [781, 527] on span "OK" at bounding box center [789, 527] width 16 height 18
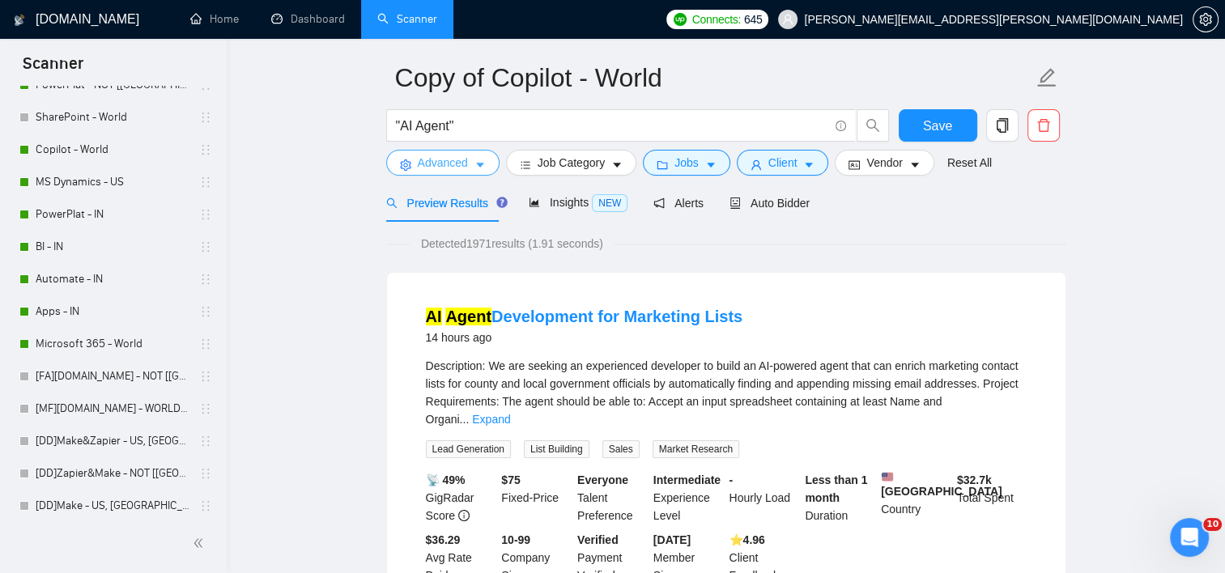
scroll to position [162, 0]
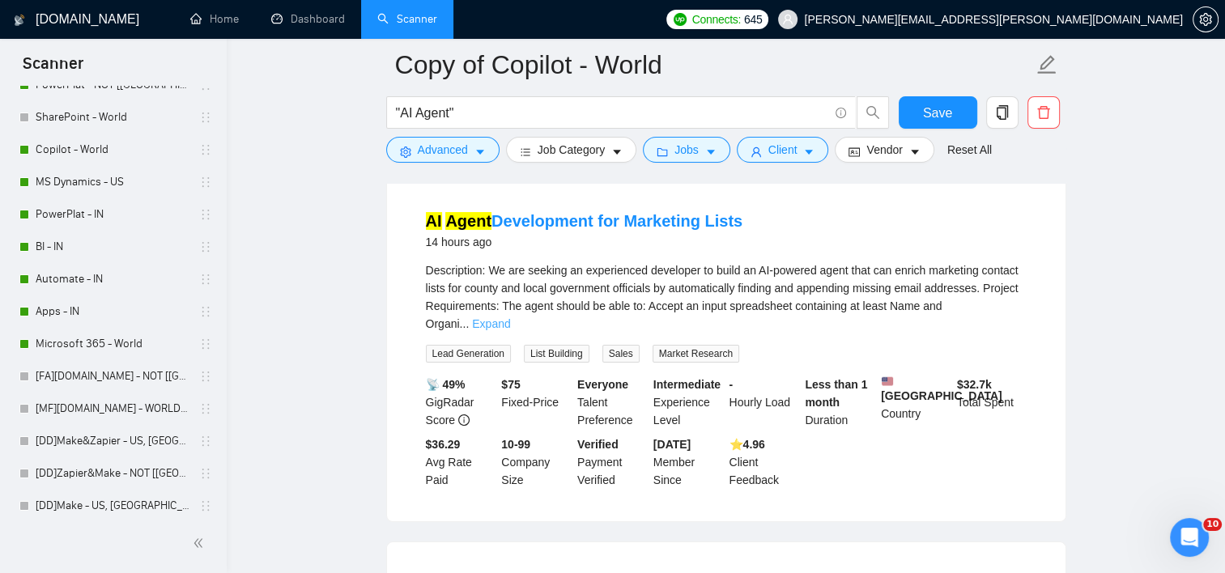
click at [510, 317] on link "Expand" at bounding box center [491, 323] width 38 height 13
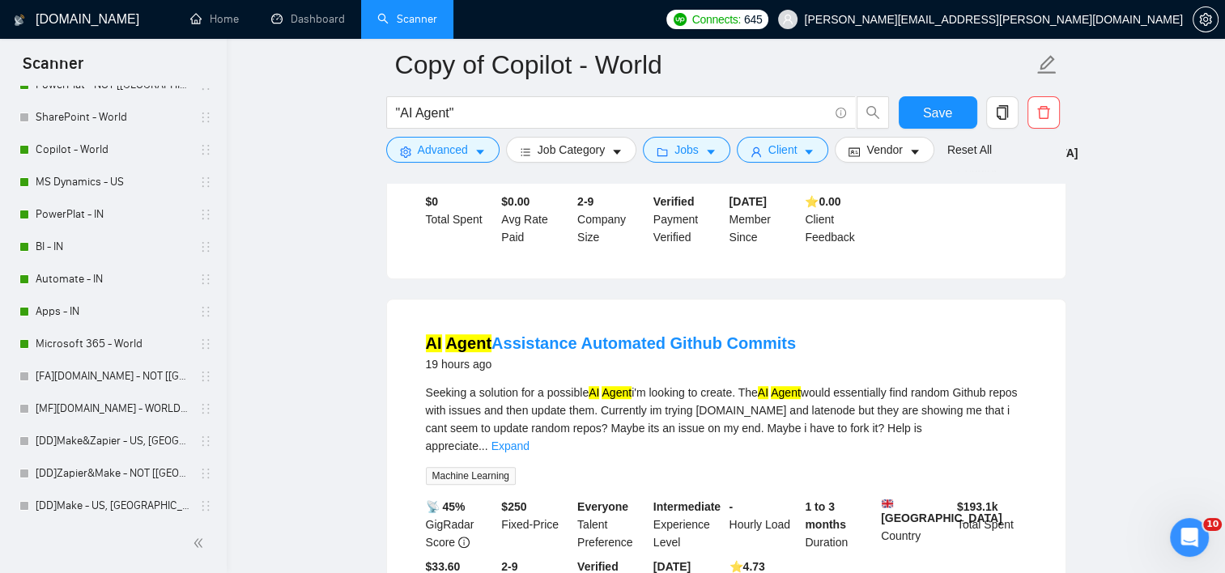
scroll to position [972, 0]
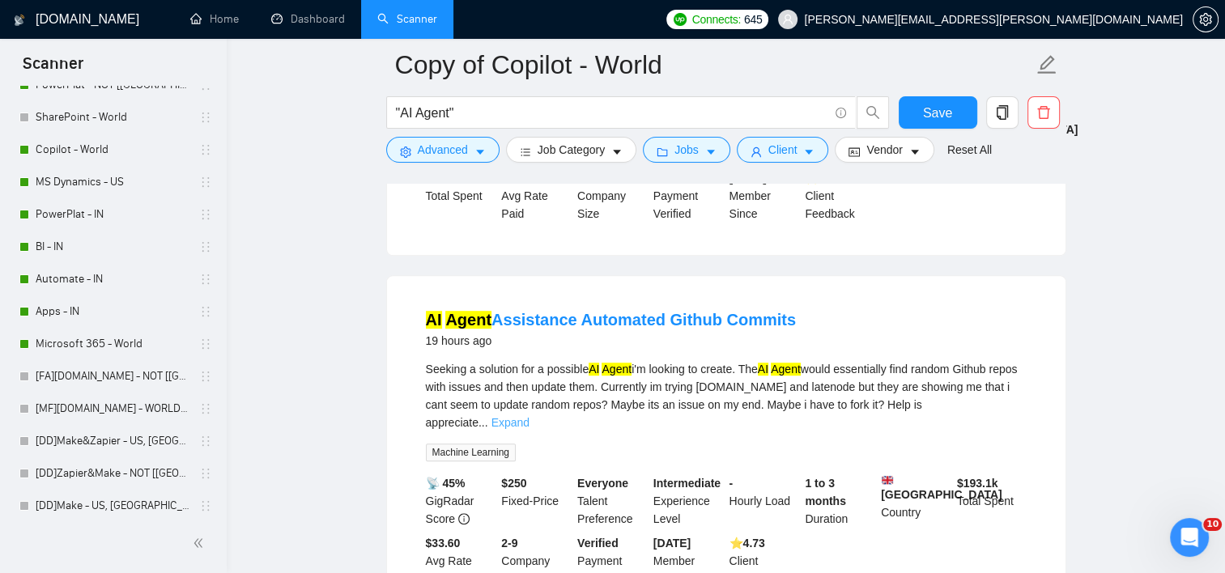
click at [530, 416] on link "Expand" at bounding box center [510, 422] width 38 height 13
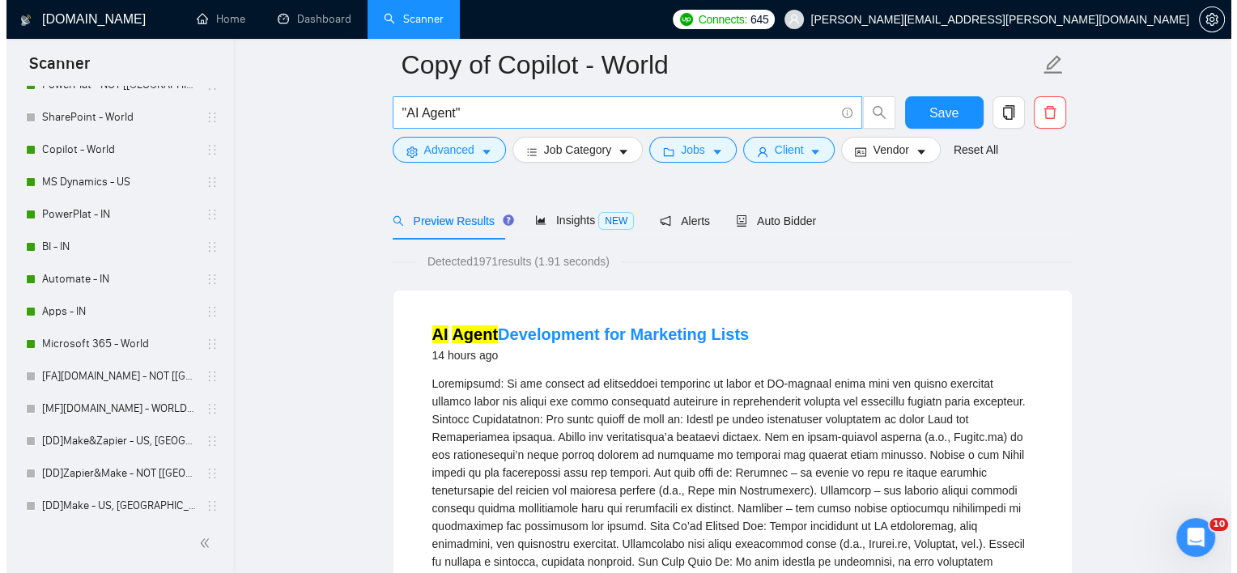
scroll to position [0, 0]
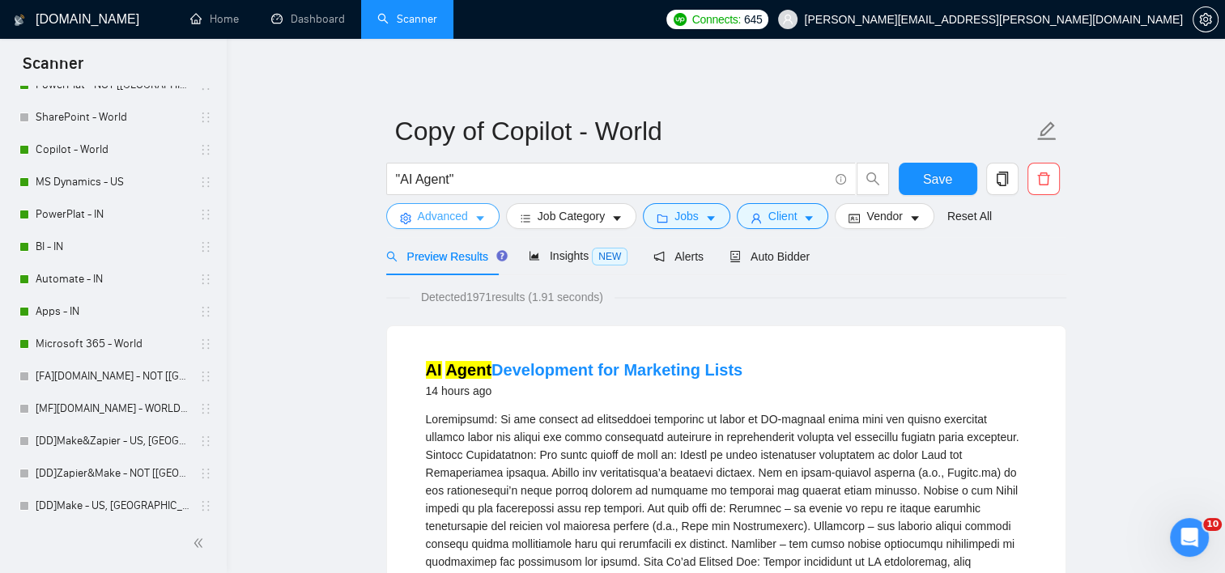
click at [436, 223] on span "Advanced" at bounding box center [443, 216] width 50 height 18
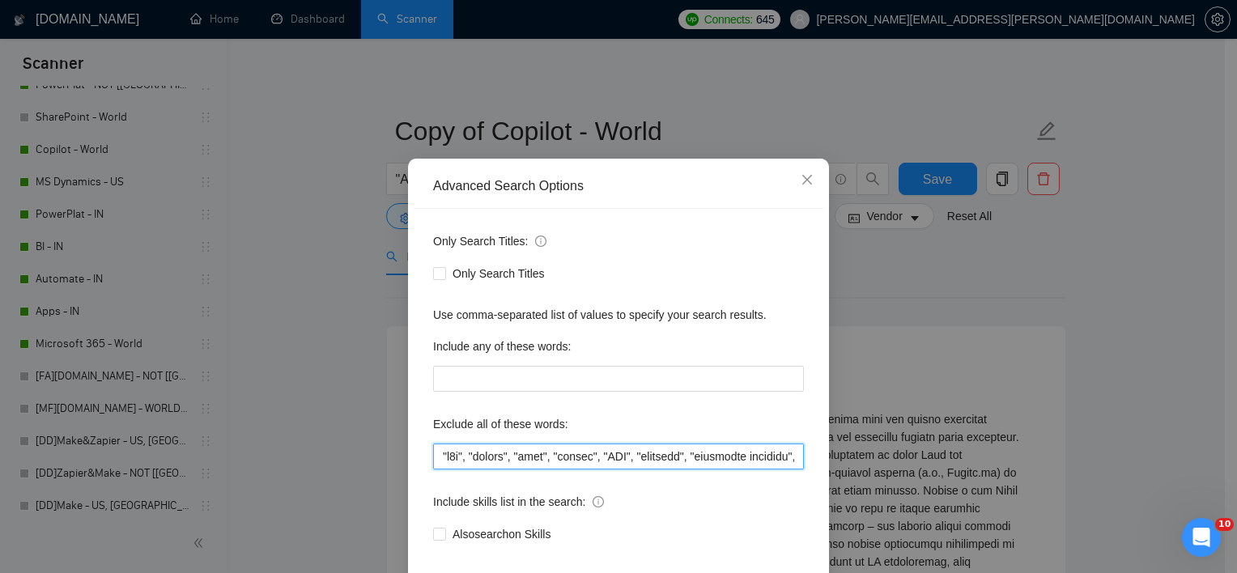
click at [441, 470] on input "text" at bounding box center [618, 457] width 371 height 26
paste input "make.com"
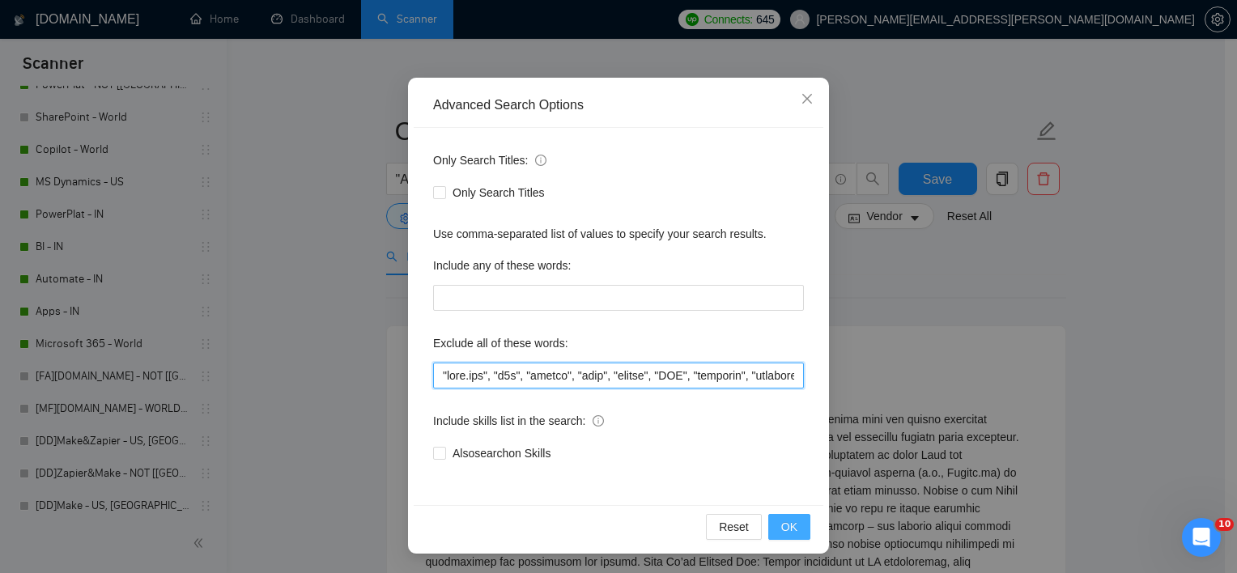
type input ""make.com", "n8n", "zapier", "make", "claude", "RAG", "urgently", "residency re…"
click at [800, 534] on button "OK" at bounding box center [789, 527] width 42 height 26
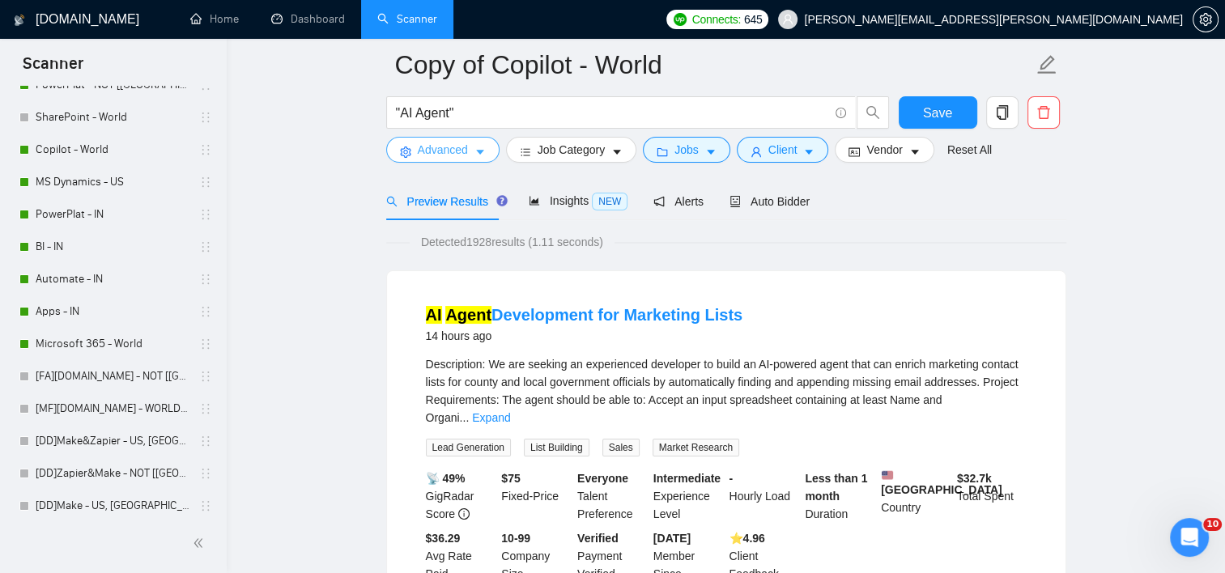
scroll to position [81, 0]
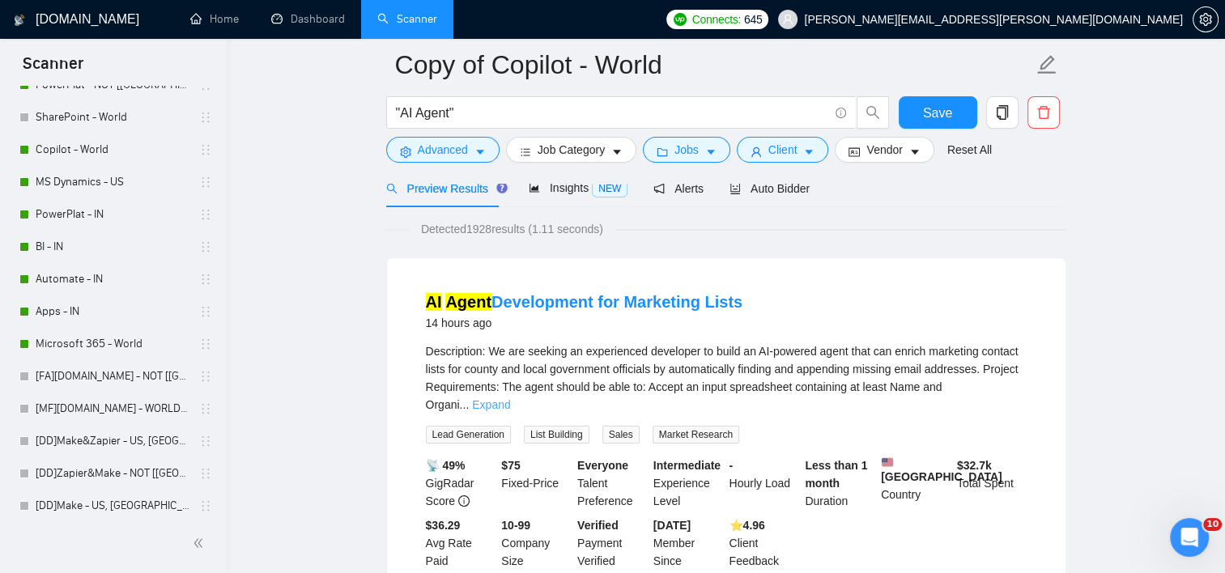
click at [510, 398] on link "Expand" at bounding box center [491, 404] width 38 height 13
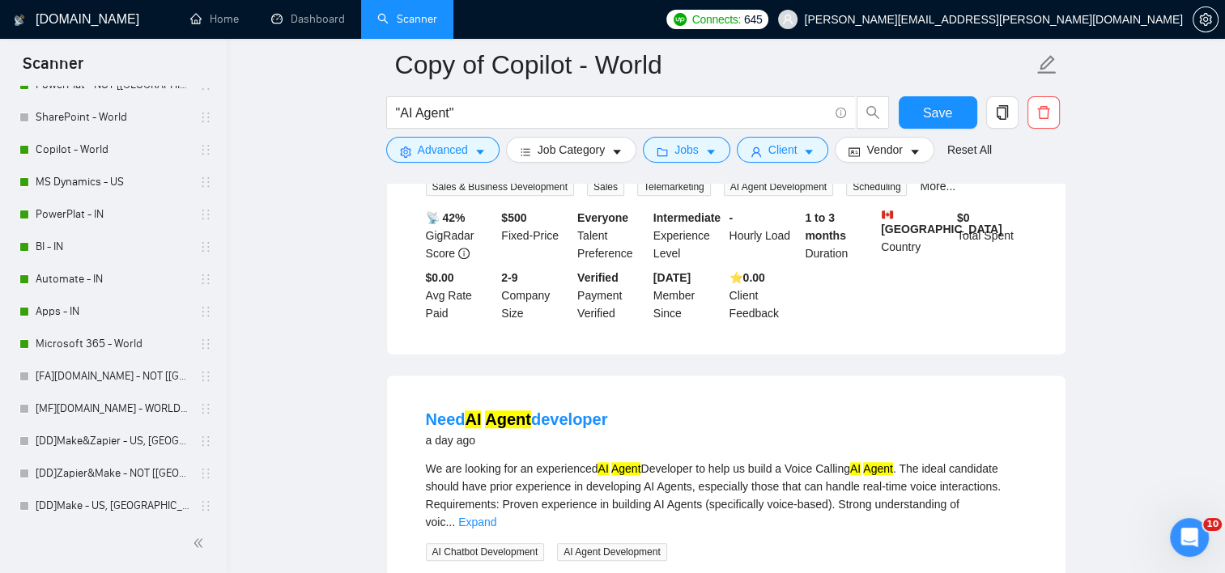
scroll to position [1376, 0]
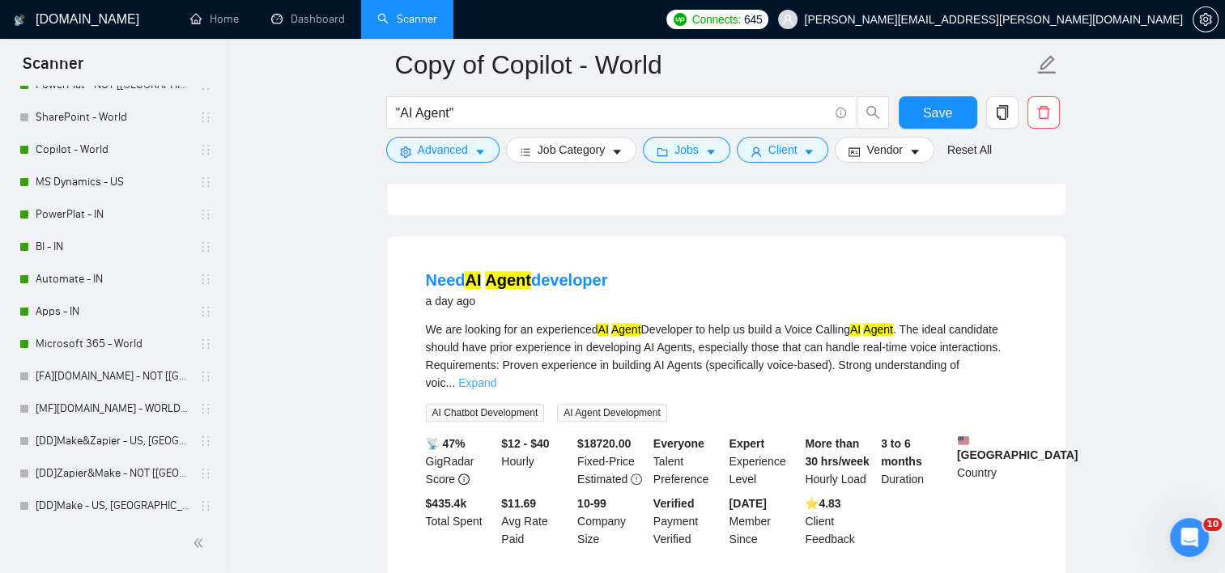
click at [496, 377] on link "Expand" at bounding box center [477, 383] width 38 height 13
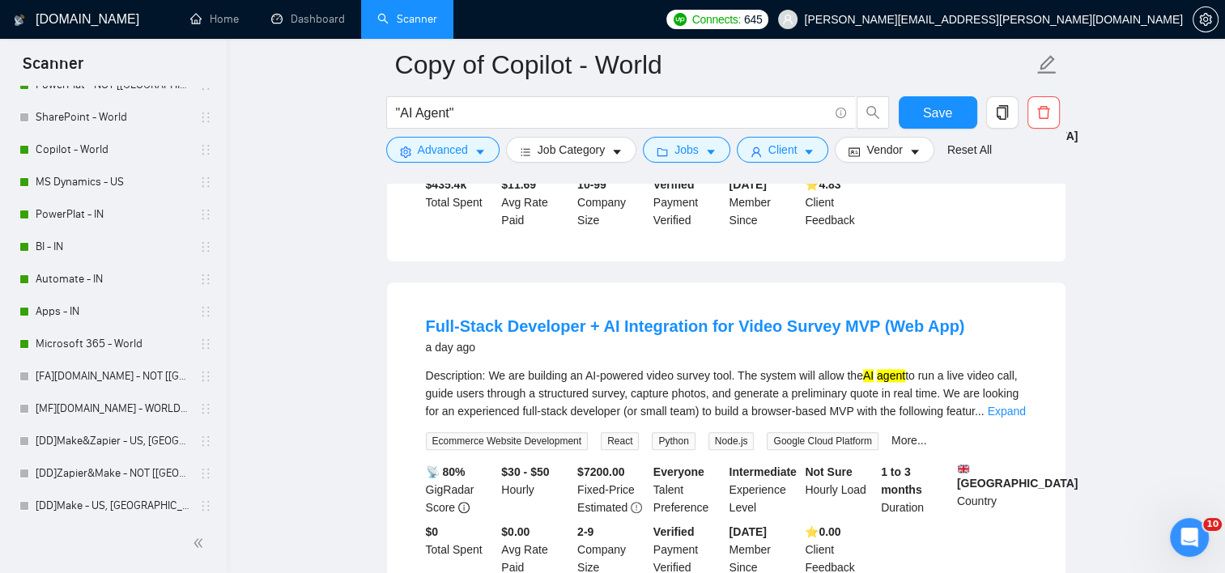
scroll to position [1781, 0]
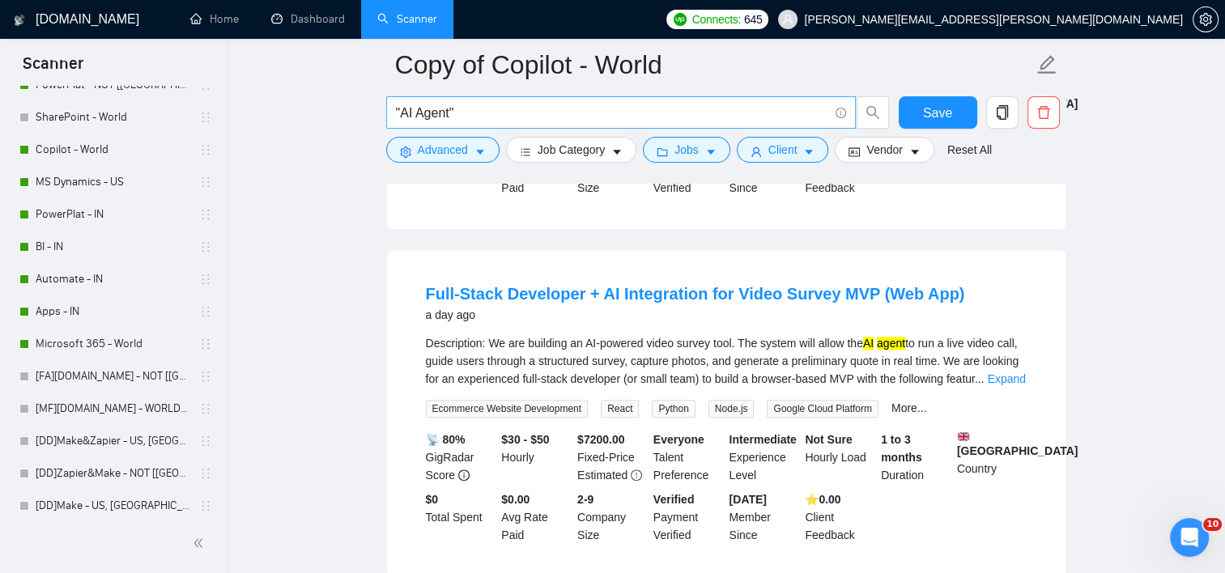
click at [512, 116] on input ""AI Agent"" at bounding box center [612, 113] width 432 height 20
click at [303, 299] on main "Copy of Copilot - World "AI Agent" | "AI Automation" Save Advanced Job Category…" at bounding box center [726, 347] width 947 height 4128
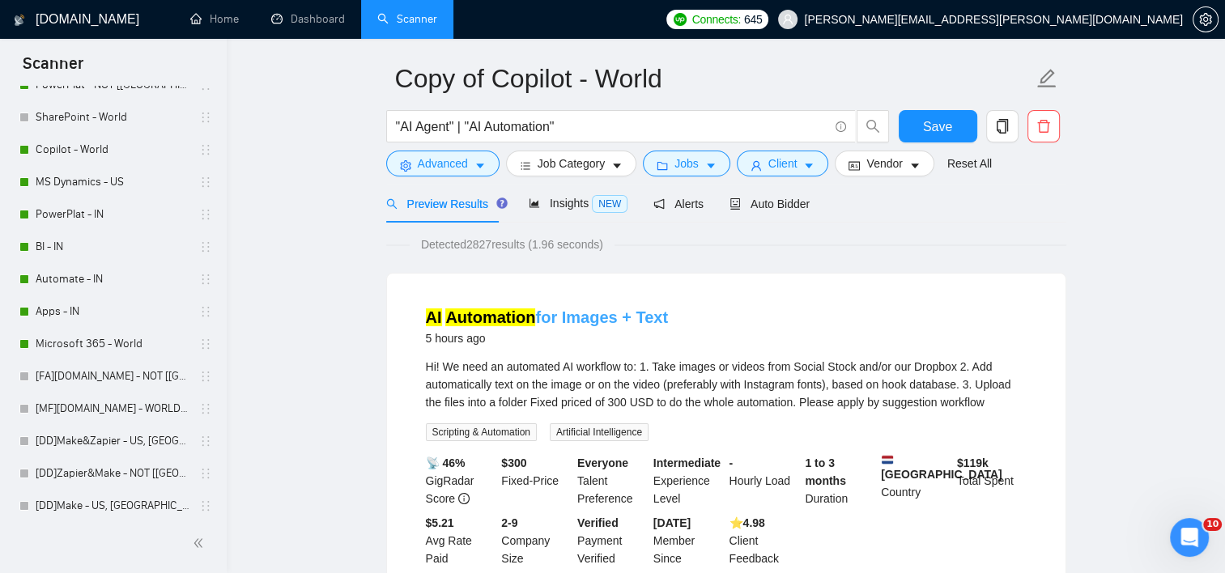
scroll to position [162, 0]
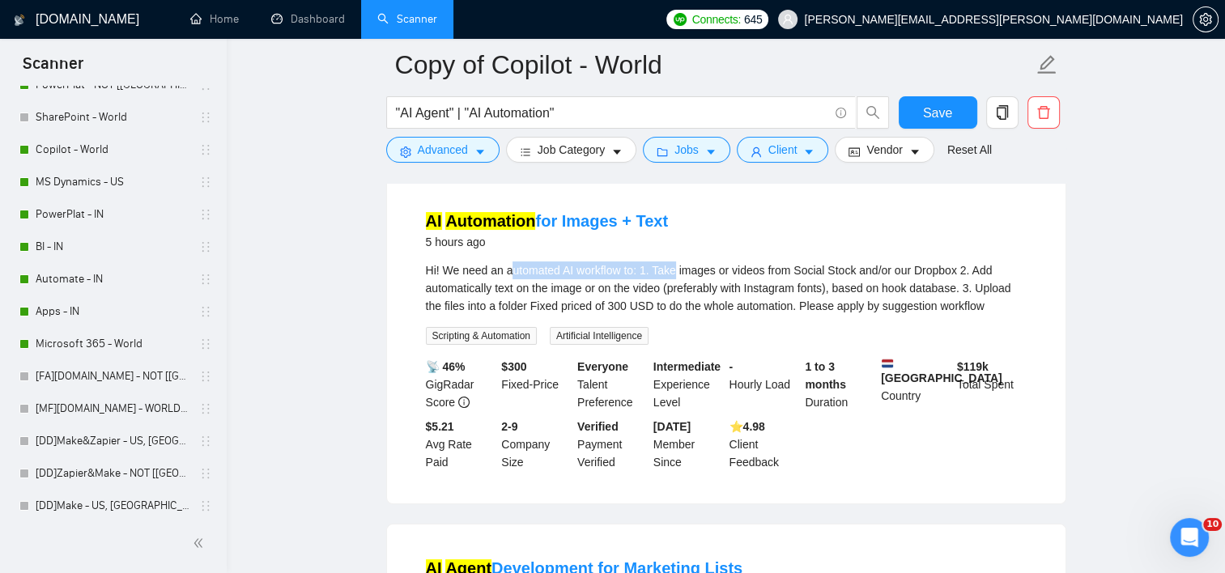
drag, startPoint x: 517, startPoint y: 271, endPoint x: 678, endPoint y: 269, distance: 161.1
click at [678, 269] on div "Hi! We need an automated AI workflow to: 1. Take images or videos from Social S…" at bounding box center [726, 288] width 601 height 53
drag, startPoint x: 678, startPoint y: 269, endPoint x: 704, endPoint y: 279, distance: 28.7
click at [704, 279] on div "Hi! We need an automated AI workflow to: 1. Take images or videos from Social S…" at bounding box center [726, 288] width 601 height 53
drag, startPoint x: 577, startPoint y: 287, endPoint x: 709, endPoint y: 281, distance: 132.1
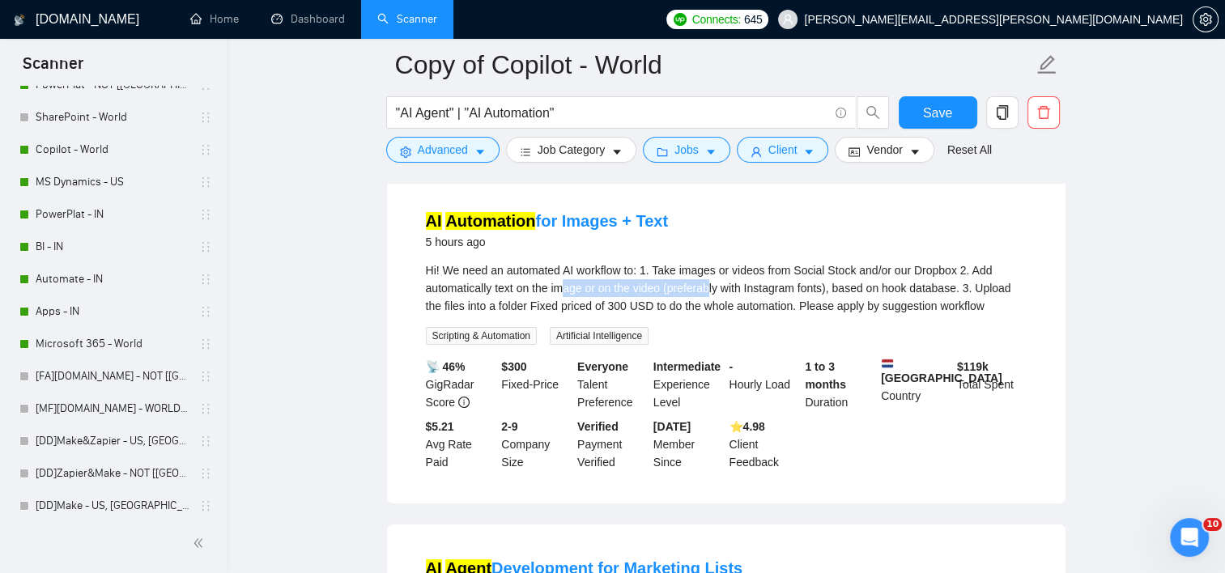
click at [709, 281] on div "Hi! We need an automated AI workflow to: 1. Take images or videos from Social S…" at bounding box center [726, 288] width 601 height 53
drag, startPoint x: 709, startPoint y: 281, endPoint x: 785, endPoint y: 287, distance: 76.3
click at [785, 287] on div "Hi! We need an automated AI workflow to: 1. Take images or videos from Social S…" at bounding box center [726, 288] width 601 height 53
drag, startPoint x: 785, startPoint y: 287, endPoint x: 822, endPoint y: 294, distance: 37.2
click at [822, 294] on div "Hi! We need an automated AI workflow to: 1. Take images or videos from Social S…" at bounding box center [726, 288] width 601 height 53
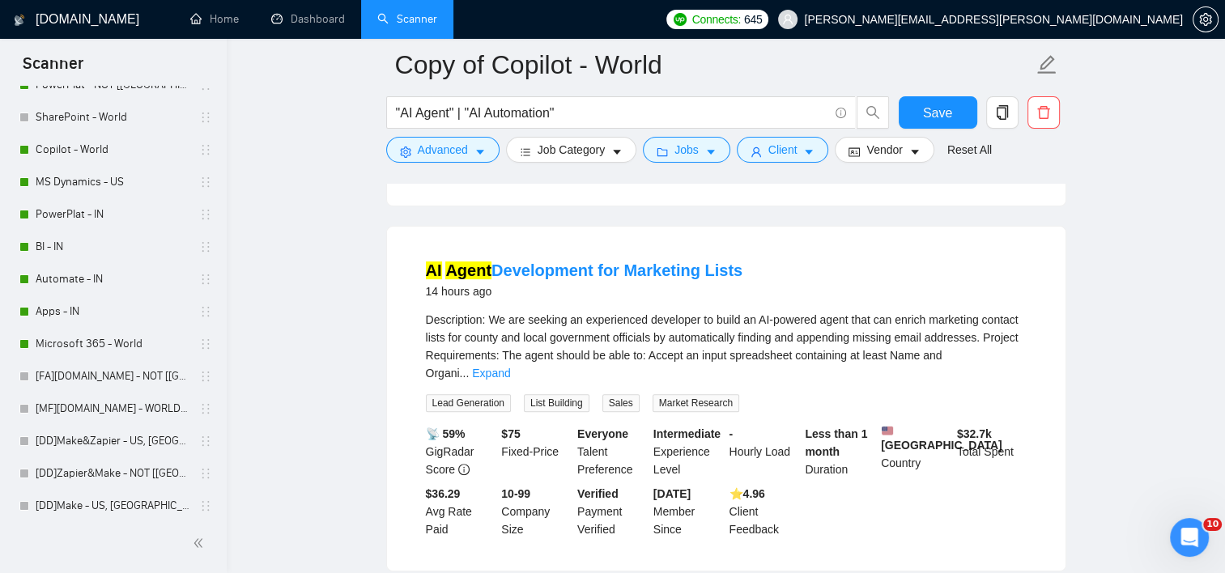
scroll to position [486, 0]
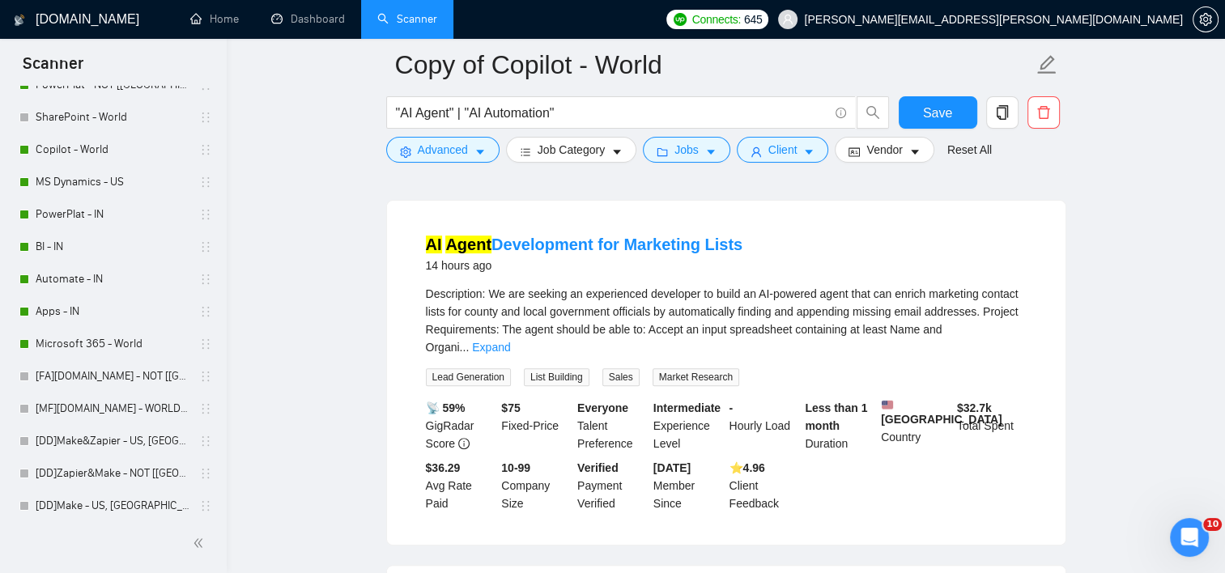
click at [1023, 330] on div "Description: We are seeking an experienced developer to build an AI-powered age…" at bounding box center [726, 320] width 601 height 71
click at [510, 341] on link "Expand" at bounding box center [491, 347] width 38 height 13
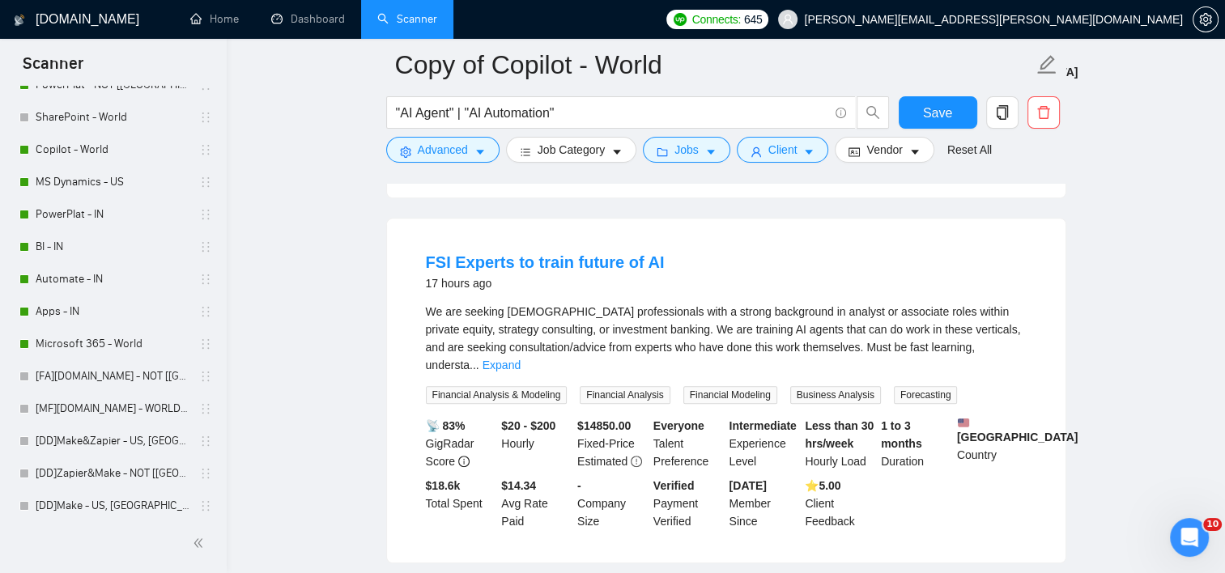
scroll to position [1781, 0]
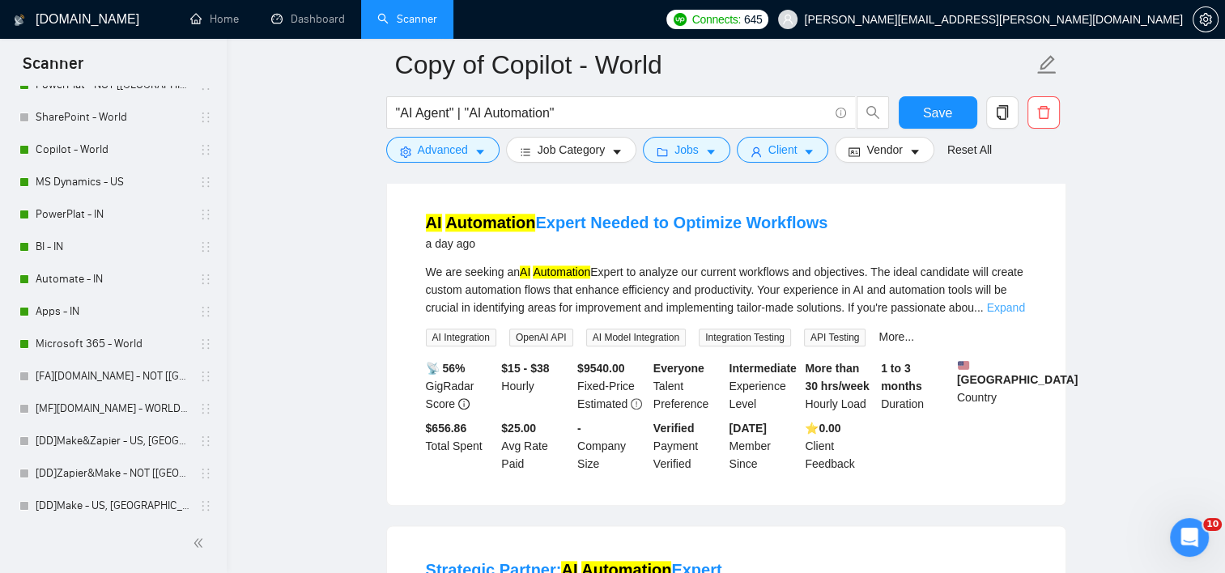
click at [1004, 301] on link "Expand" at bounding box center [1006, 307] width 38 height 13
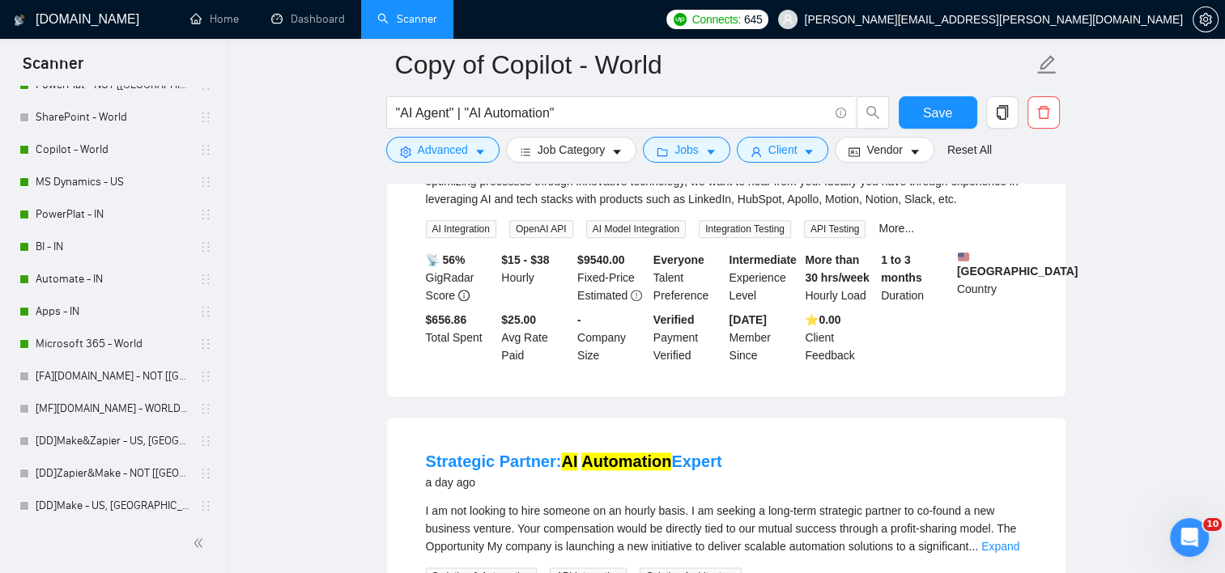
scroll to position [2105, 0]
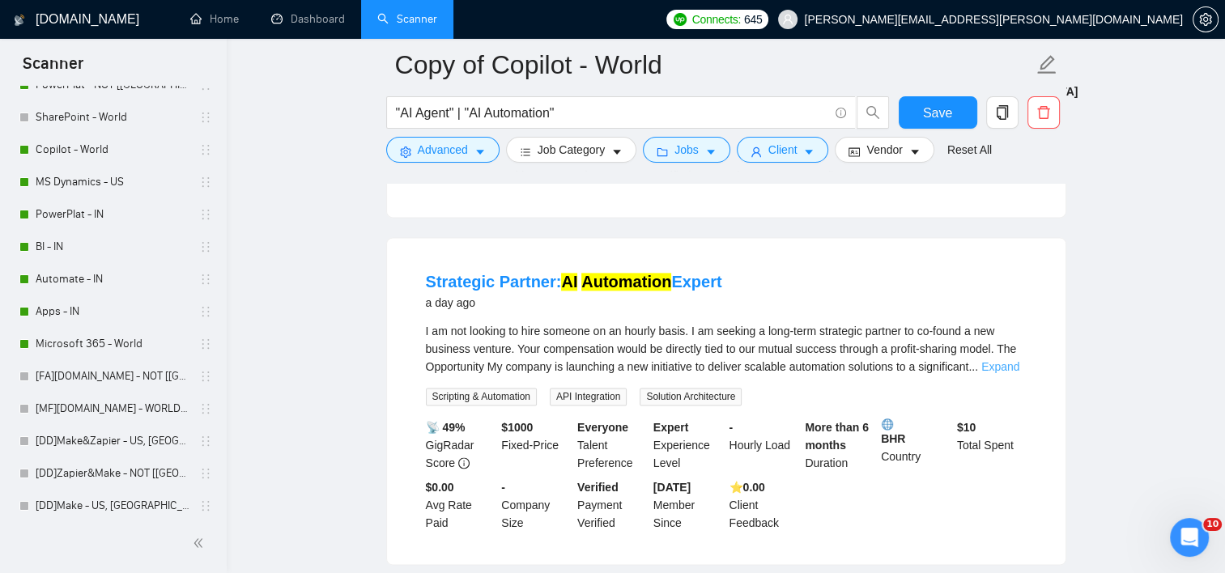
click at [1006, 369] on link "Expand" at bounding box center [1000, 366] width 38 height 13
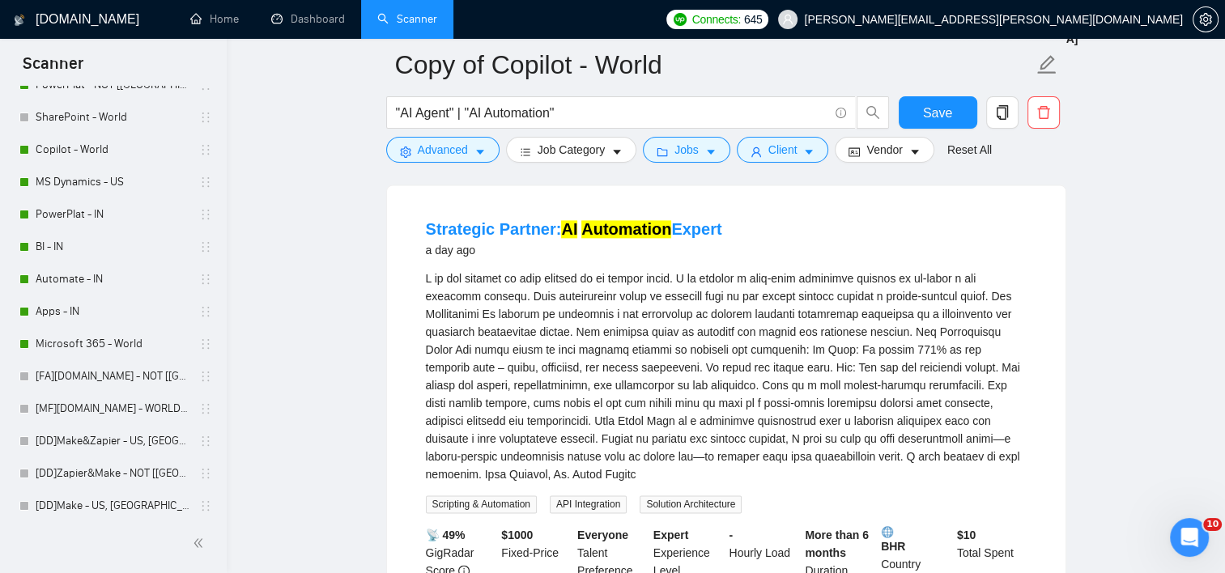
scroll to position [2186, 0]
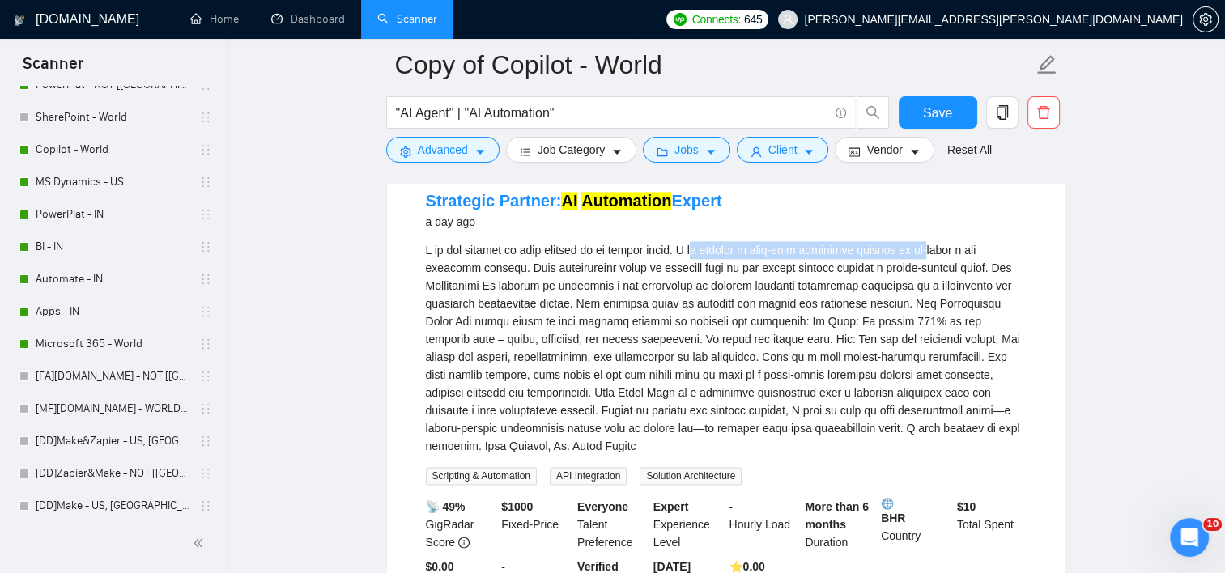
drag, startPoint x: 734, startPoint y: 249, endPoint x: 952, endPoint y: 246, distance: 218.6
click at [952, 246] on div "I am not looking to hire someone on an hourly basis. I am seeking a long-term s…" at bounding box center [726, 348] width 601 height 214
drag, startPoint x: 952, startPoint y: 246, endPoint x: 952, endPoint y: 269, distance: 22.7
click at [952, 269] on div "I am not looking to hire someone on an hourly basis. I am seeking a long-term s…" at bounding box center [726, 348] width 601 height 214
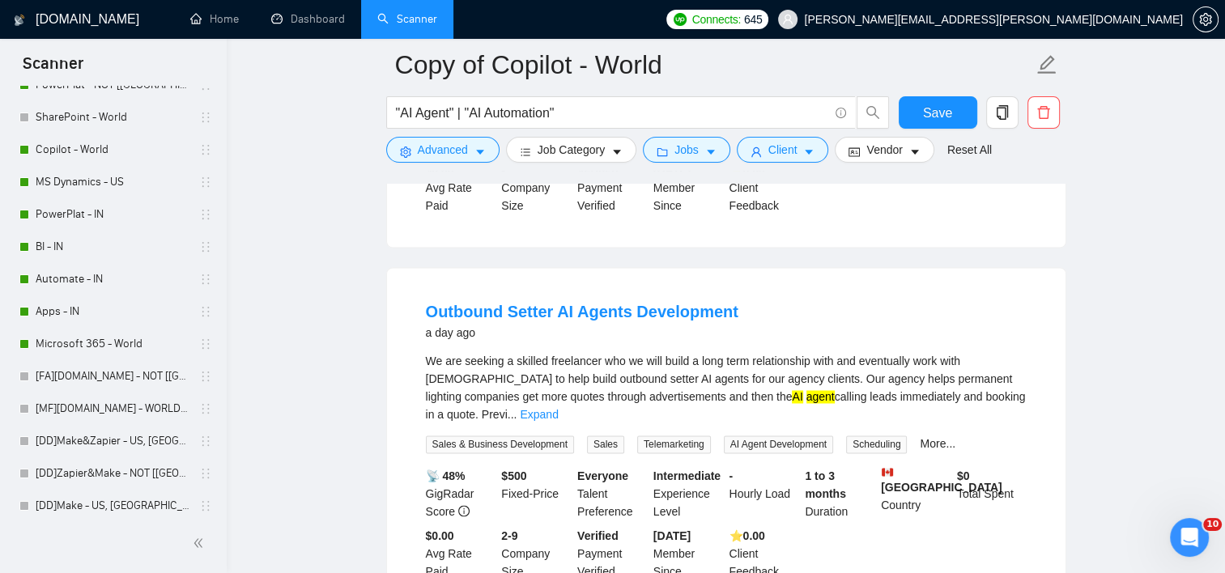
scroll to position [2672, 0]
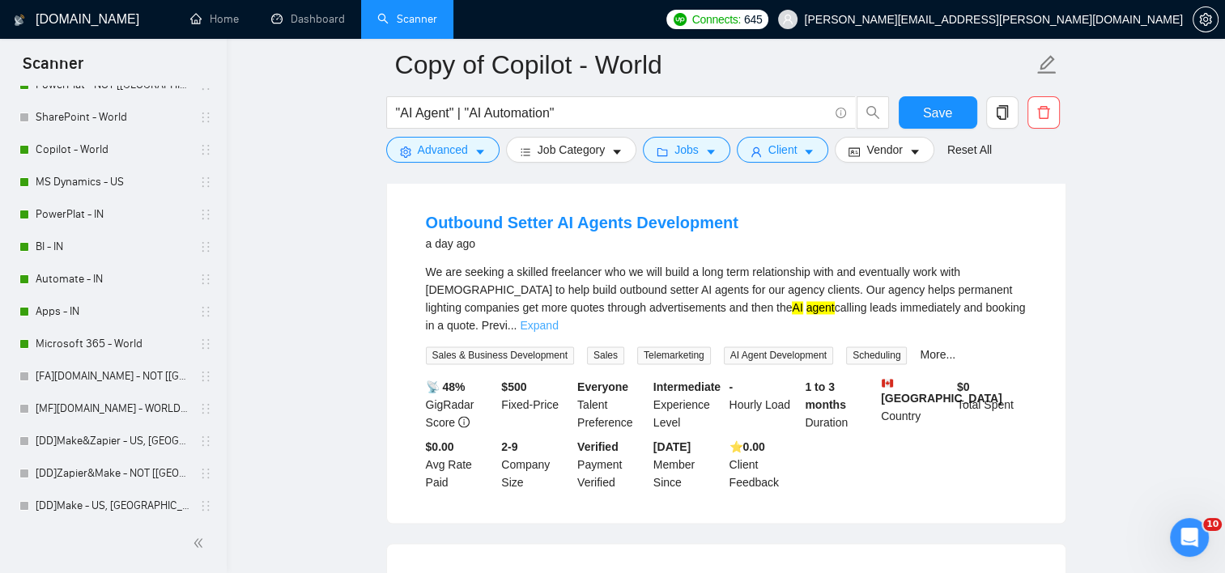
click at [558, 319] on link "Expand" at bounding box center [539, 325] width 38 height 13
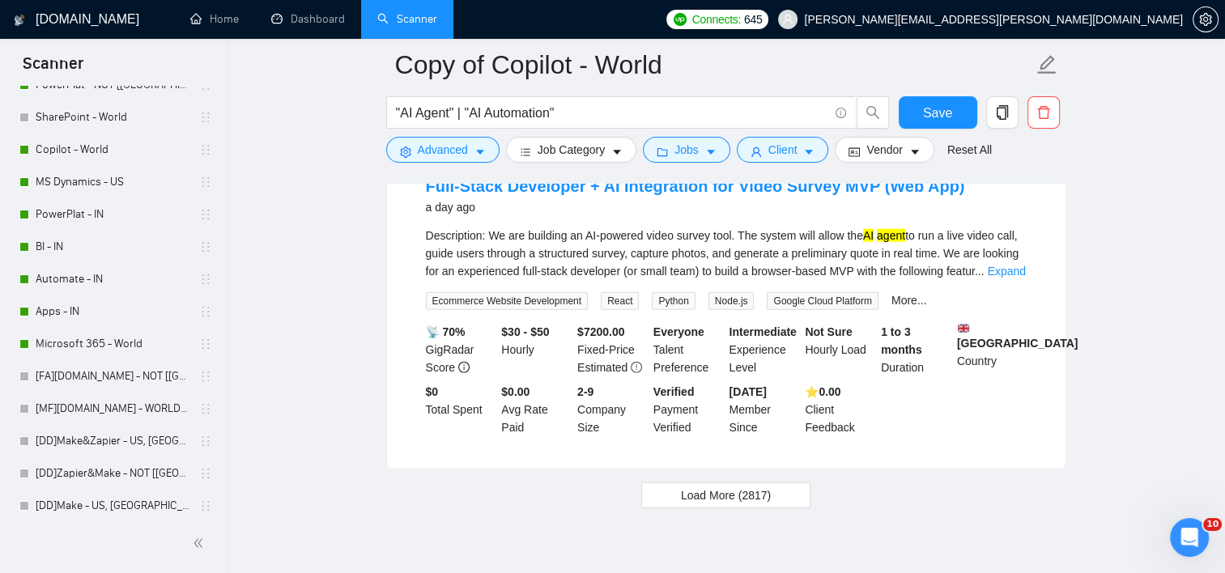
scroll to position [3930, 0]
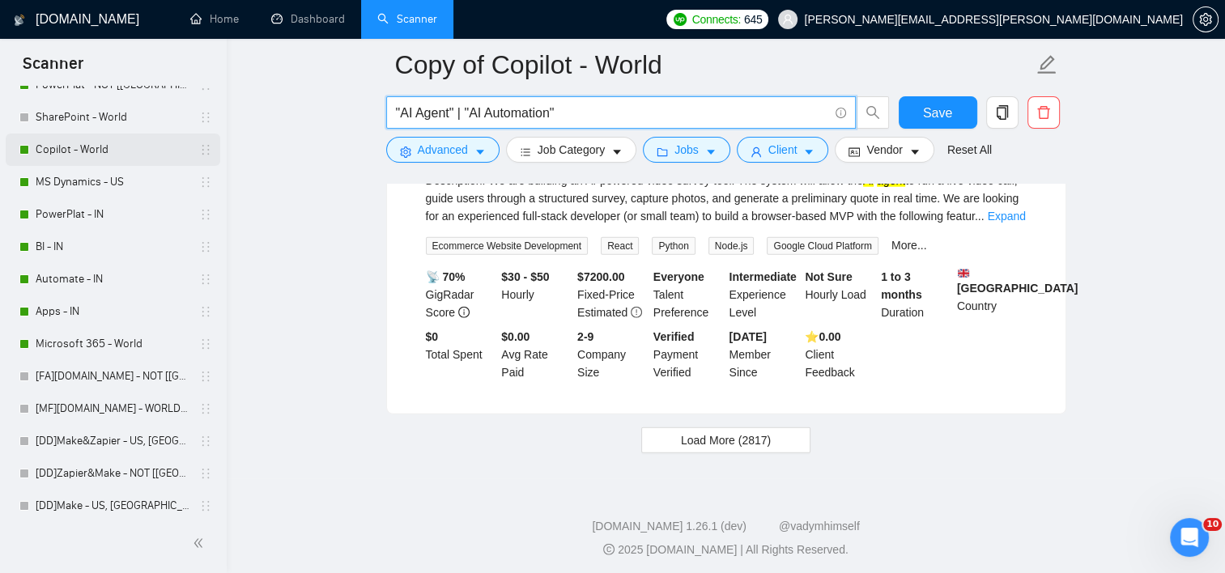
drag, startPoint x: 470, startPoint y: 113, endPoint x: 42, endPoint y: 142, distance: 428.5
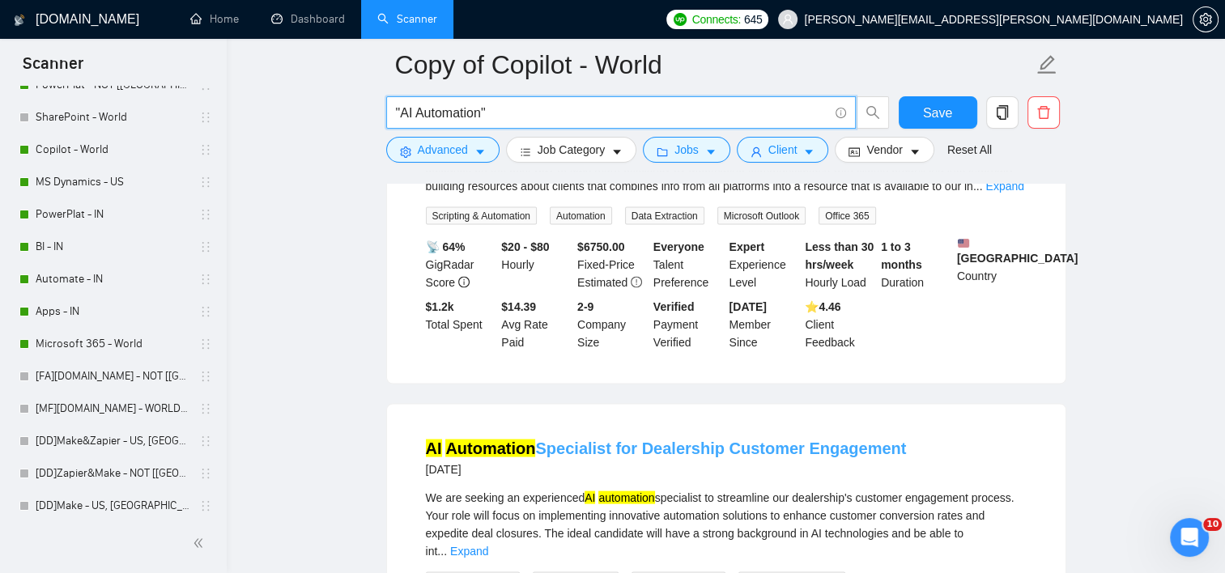
scroll to position [3276, 0]
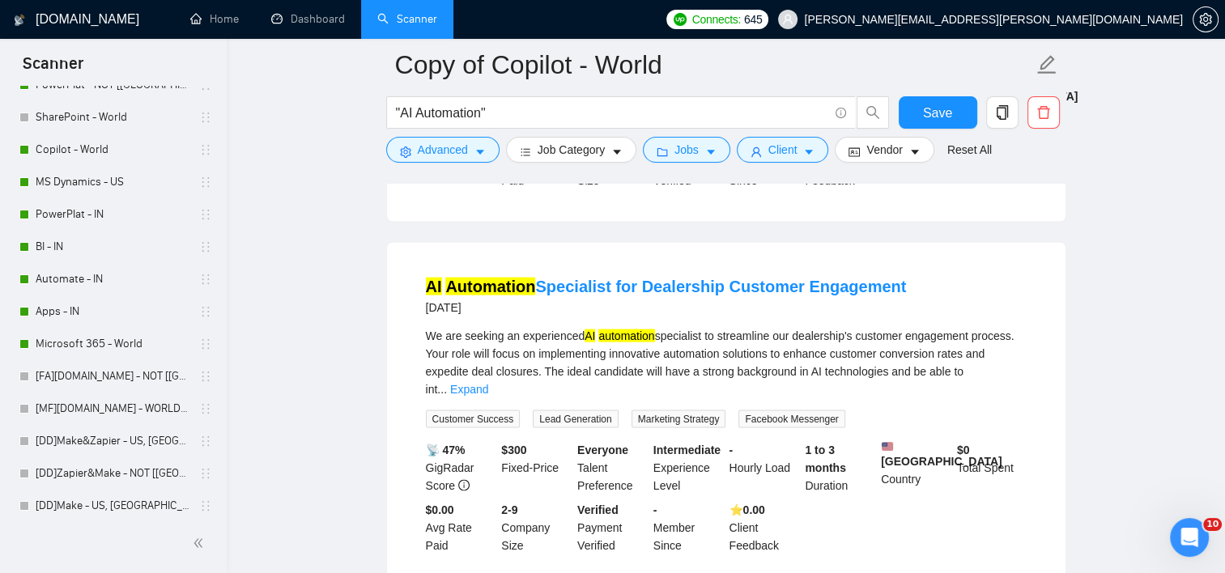
drag, startPoint x: 1008, startPoint y: 359, endPoint x: 968, endPoint y: 365, distance: 40.2
click at [488, 383] on link "Expand" at bounding box center [469, 389] width 38 height 13
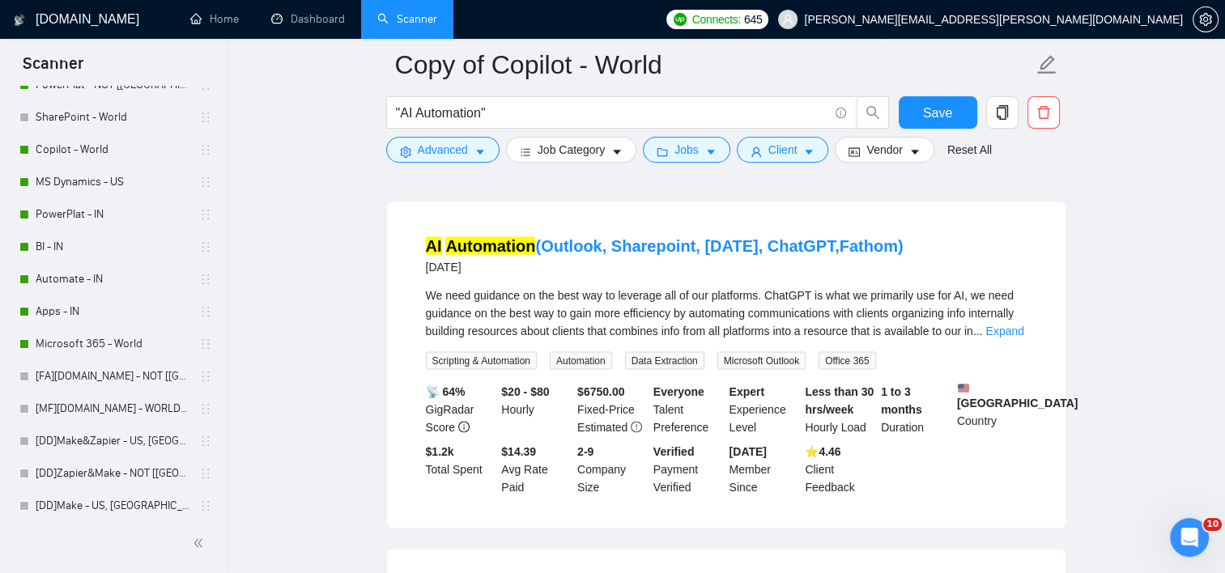
scroll to position [2952, 0]
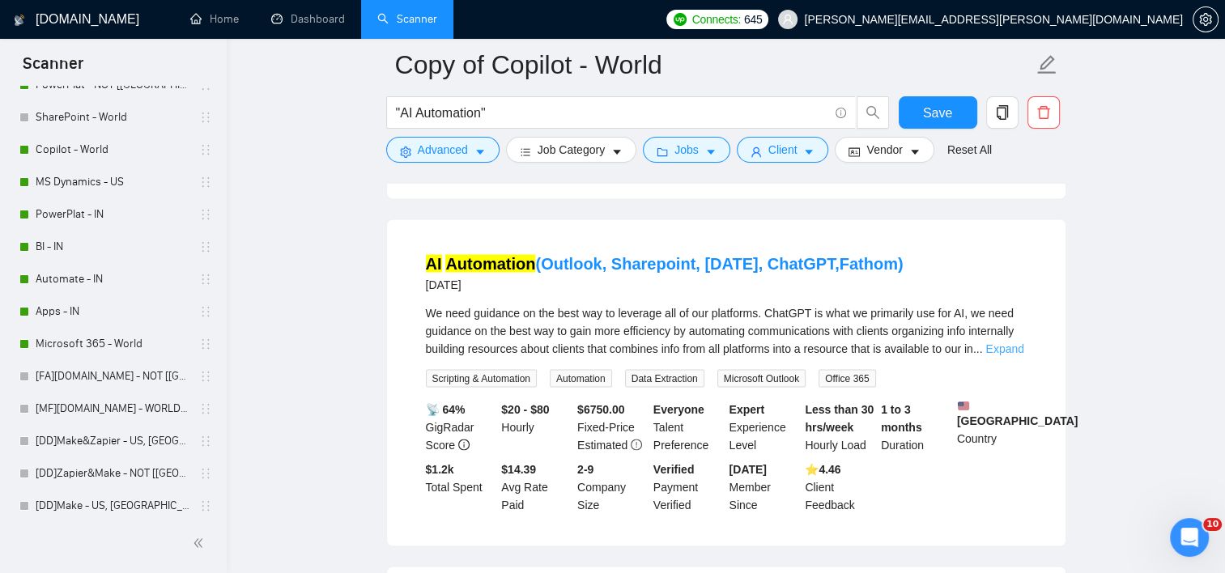
click at [1018, 342] on link "Expand" at bounding box center [1004, 348] width 38 height 13
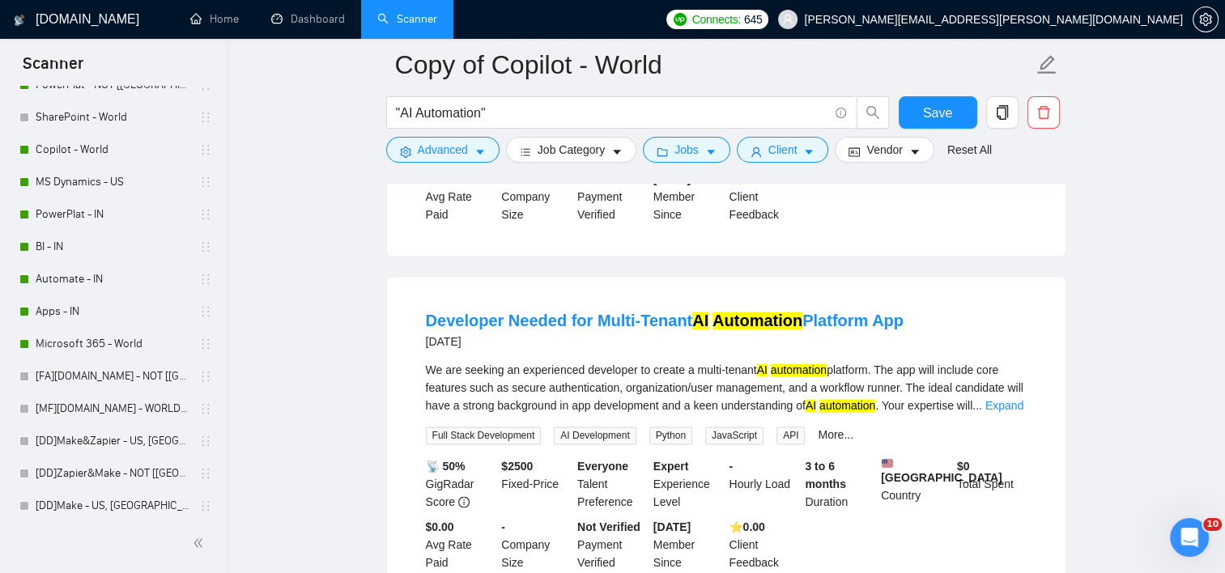
scroll to position [2628, 0]
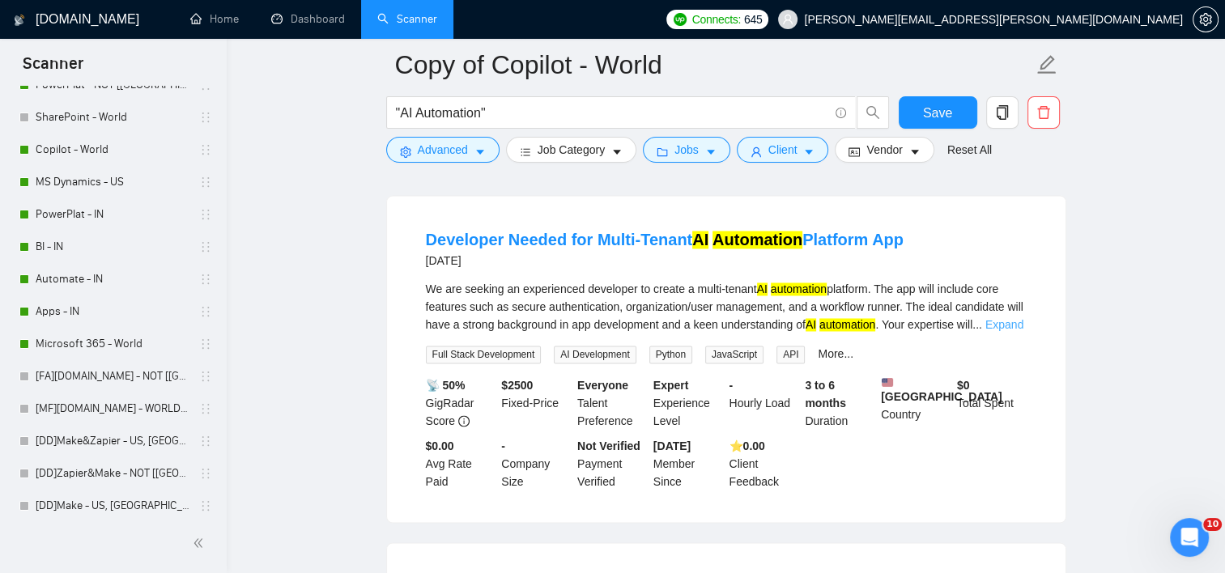
click at [1000, 318] on link "Expand" at bounding box center [1004, 324] width 38 height 13
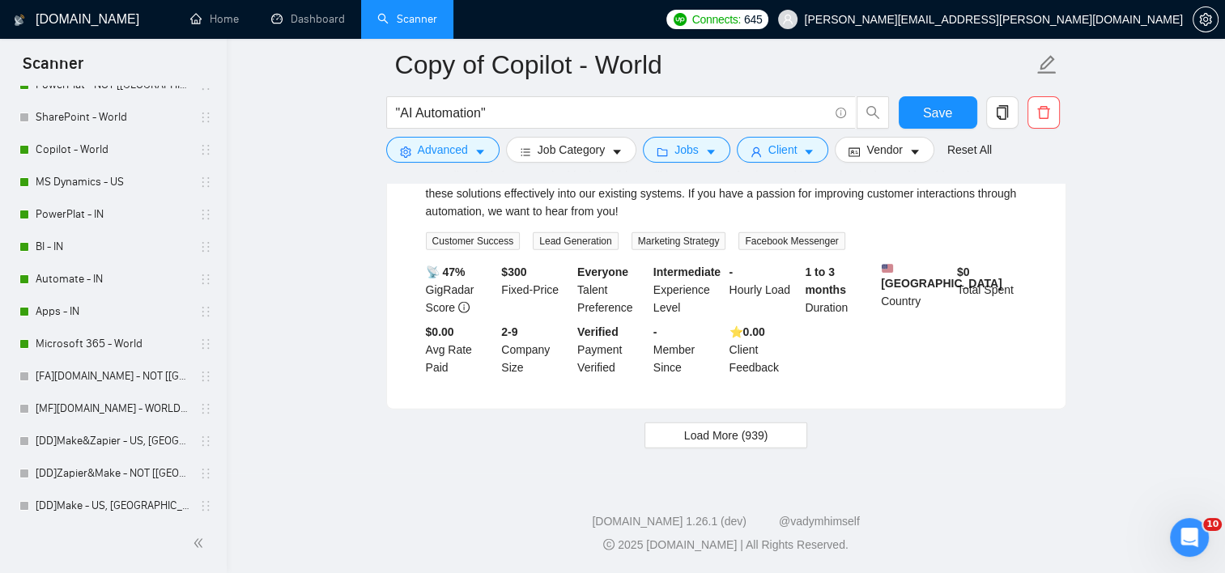
scroll to position [3634, 0]
click at [734, 432] on span "Load More (939)" at bounding box center [726, 436] width 84 height 18
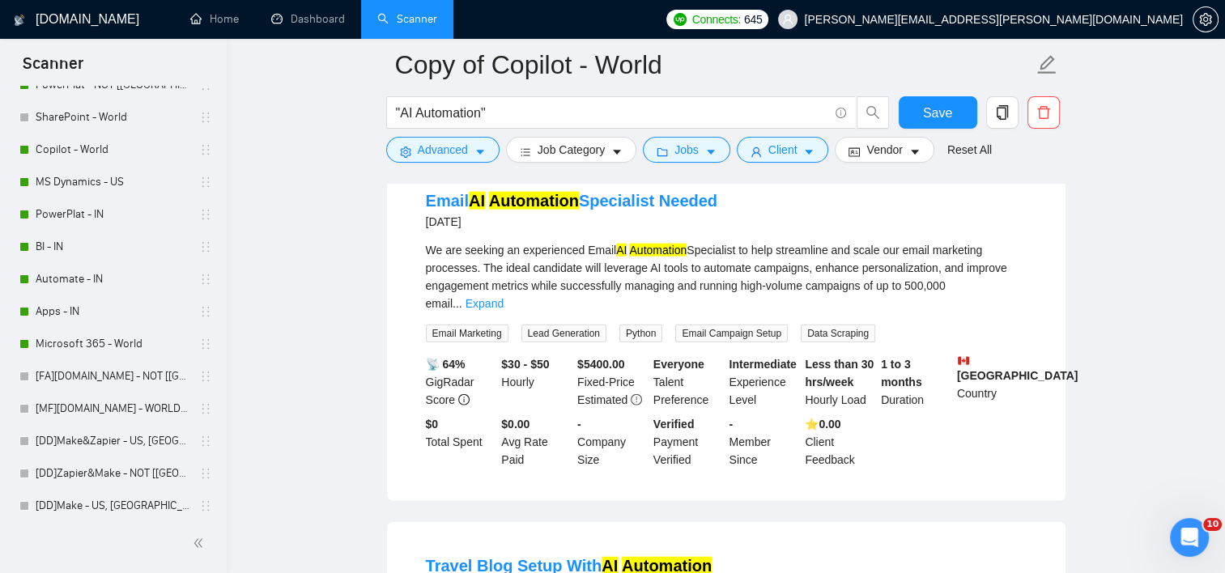
scroll to position [3877, 0]
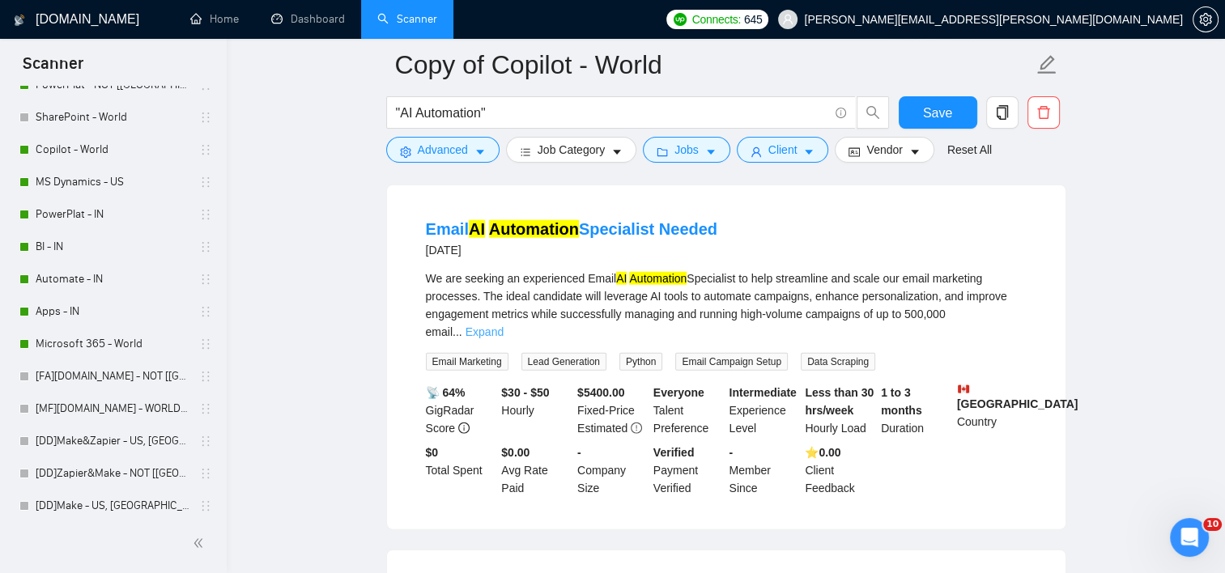
click at [504, 325] on link "Expand" at bounding box center [485, 331] width 38 height 13
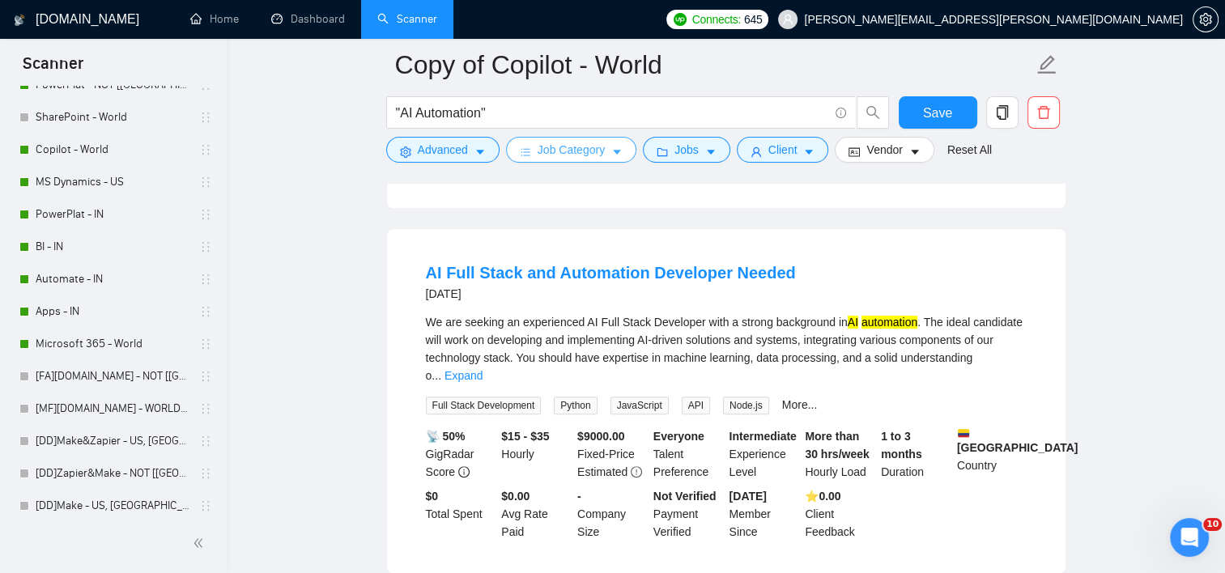
scroll to position [6630, 0]
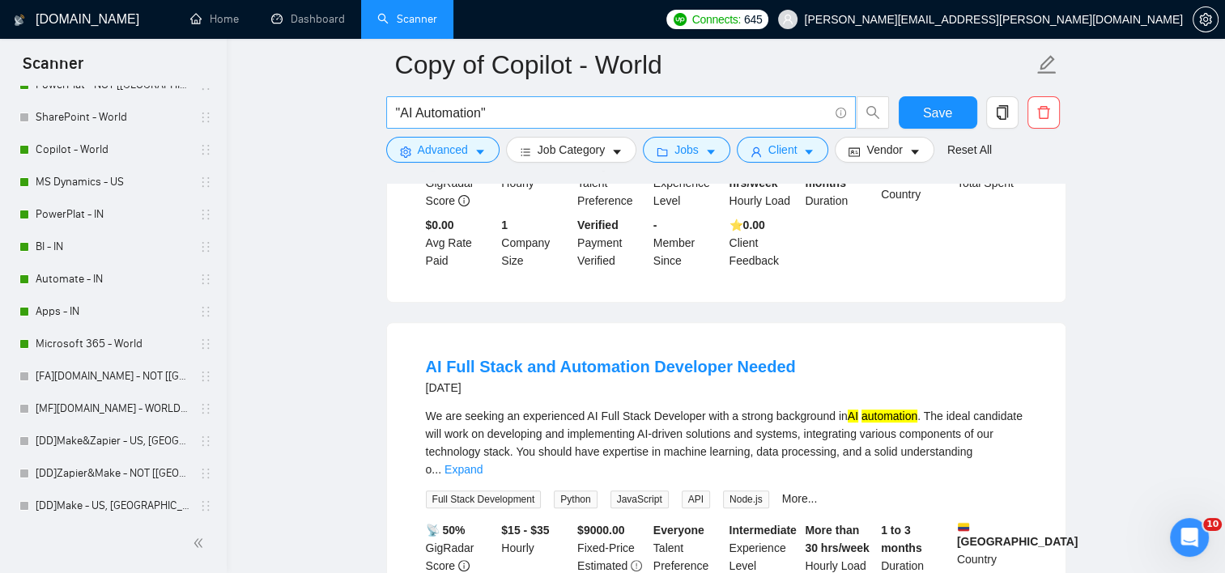
click at [573, 111] on input ""AI Automation"" at bounding box center [612, 113] width 432 height 20
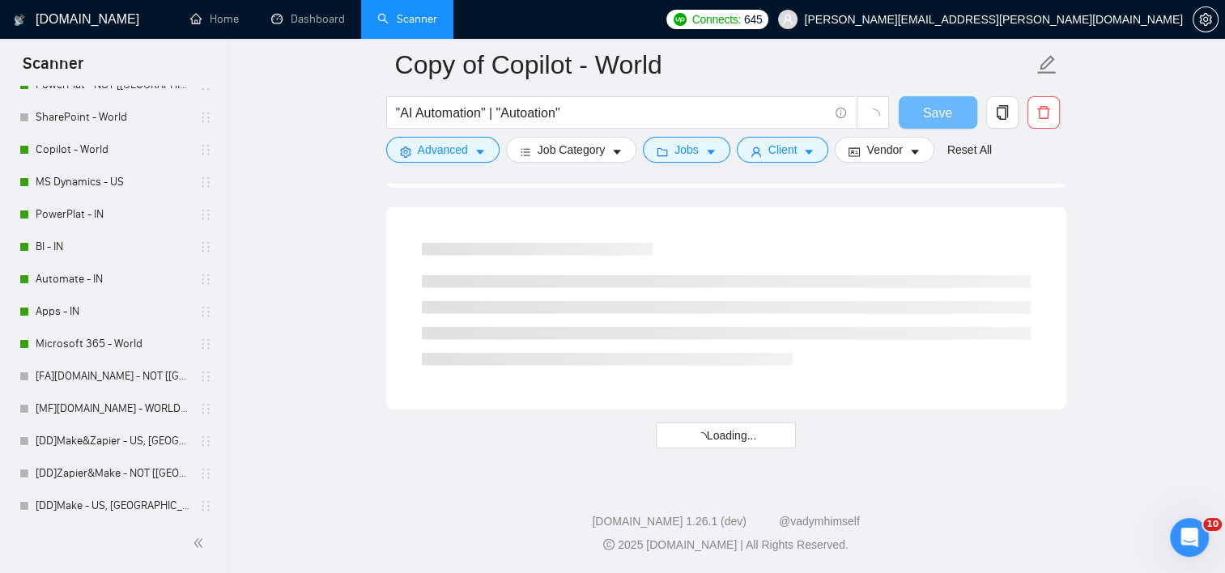
scroll to position [4346, 0]
click at [537, 113] on input ""AI Automation" | "Autoation"" at bounding box center [612, 113] width 432 height 20
type input ""AI Automation" | "Automation""
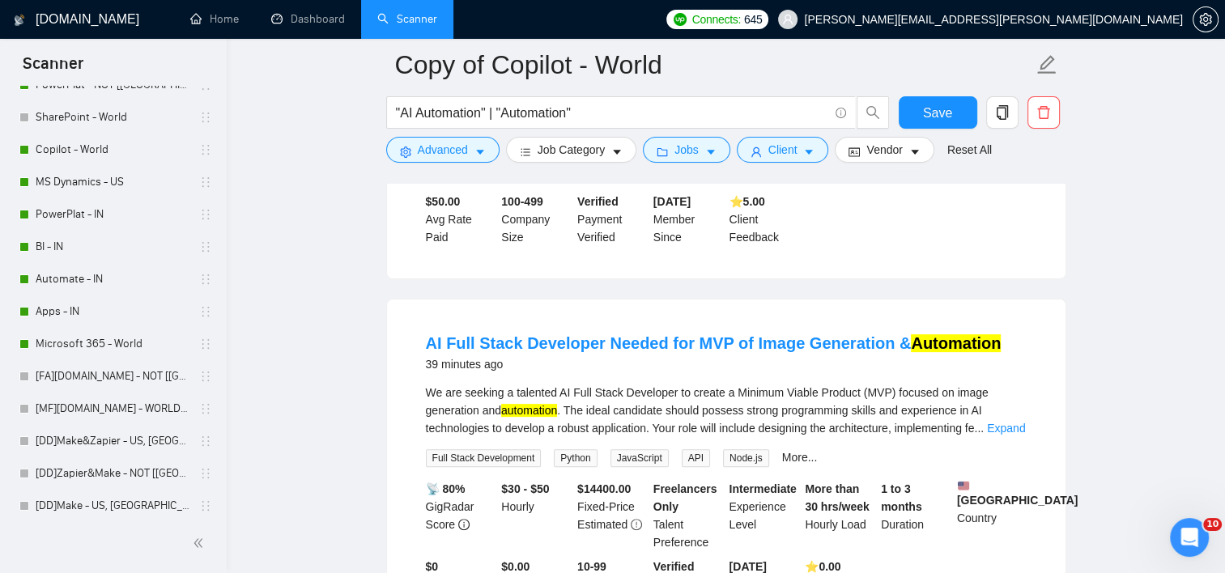
scroll to position [810, 0]
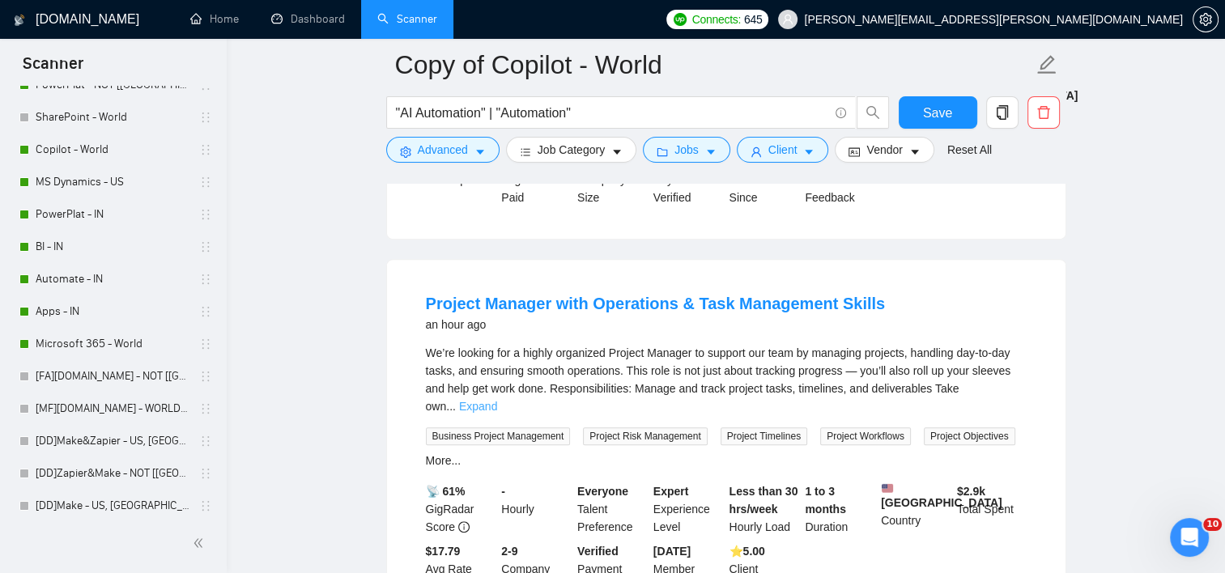
click at [497, 400] on link "Expand" at bounding box center [478, 406] width 38 height 13
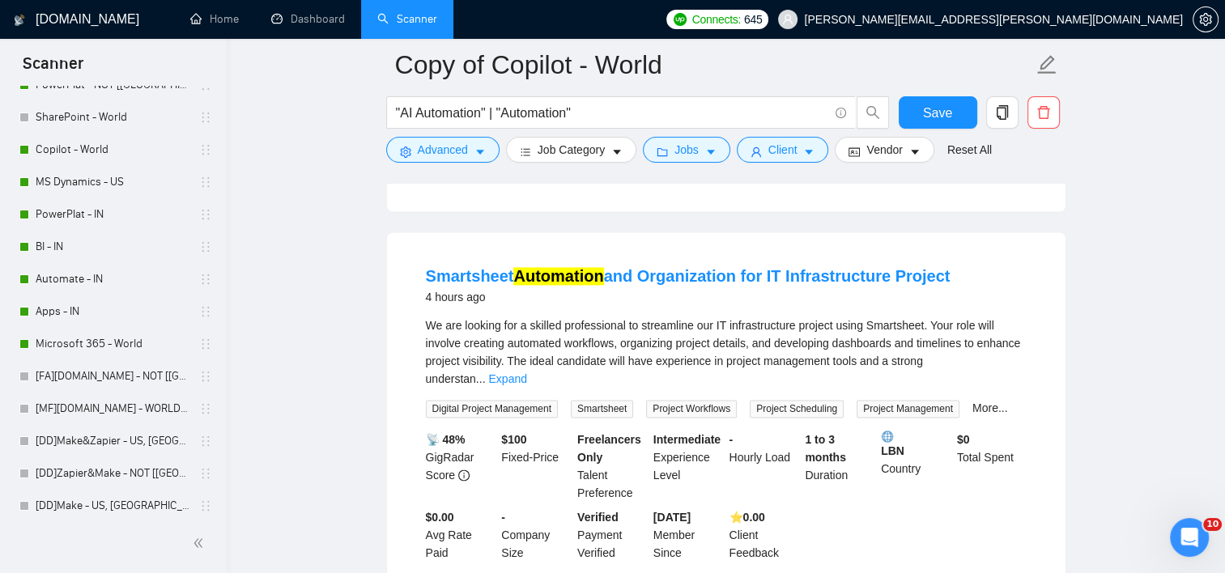
scroll to position [2429, 0]
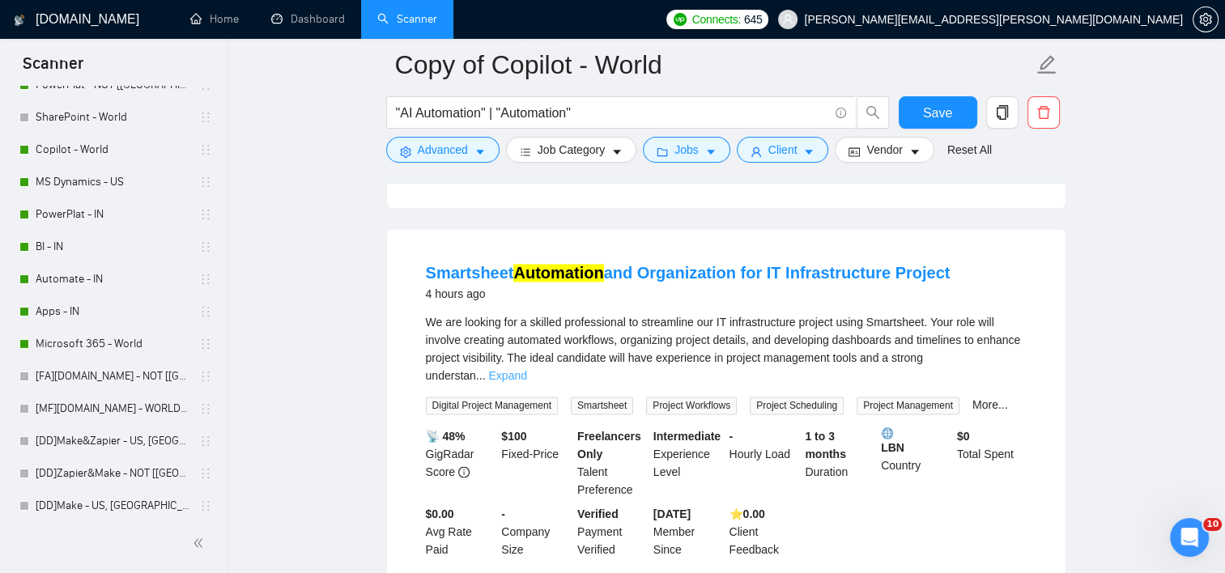
click at [526, 369] on link "Expand" at bounding box center [507, 375] width 38 height 13
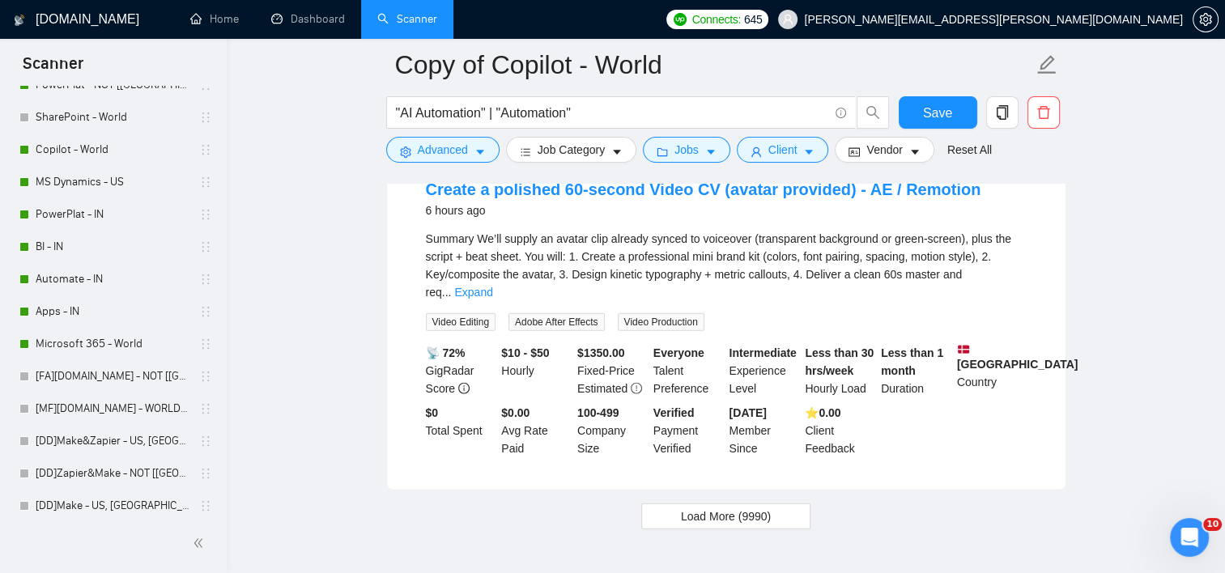
scroll to position [3650, 0]
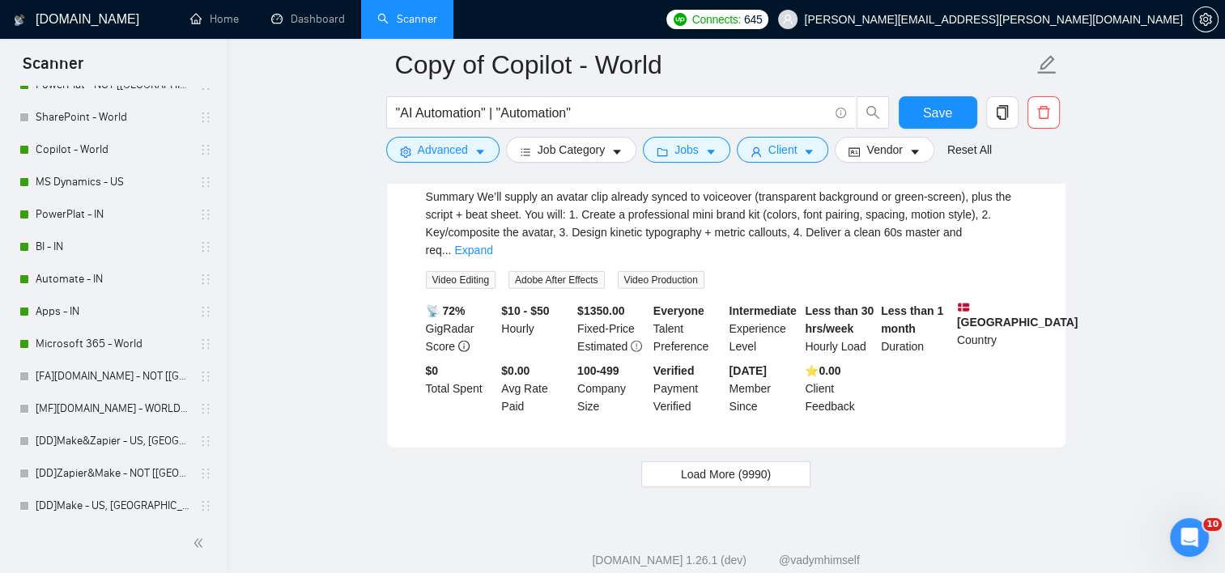
click at [709, 466] on span "Load More (9990)" at bounding box center [726, 475] width 90 height 18
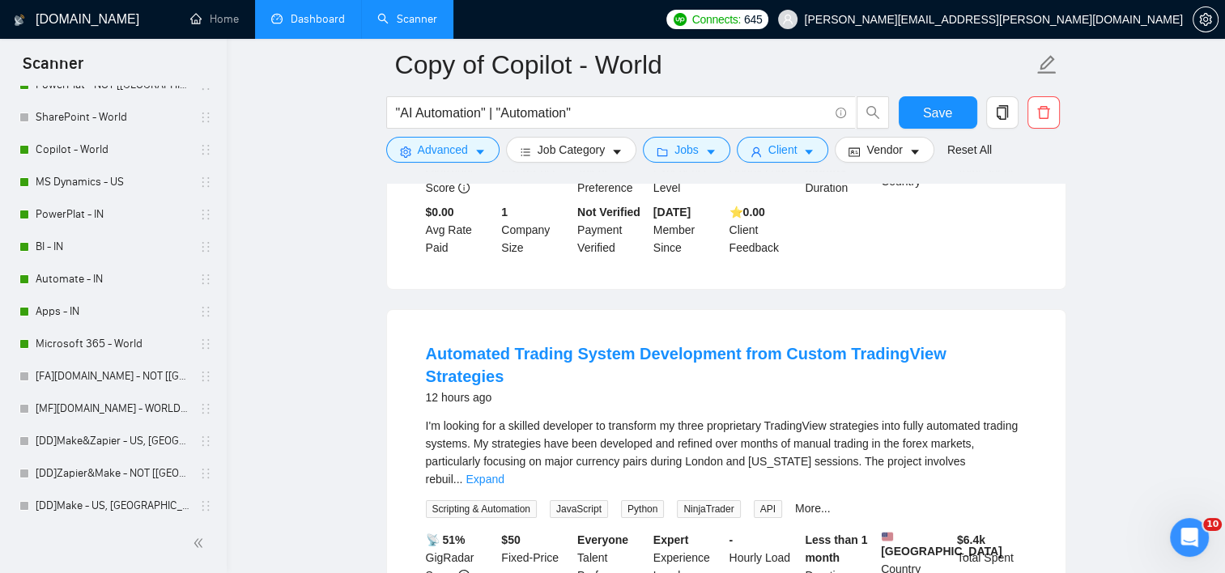
scroll to position [5593, 0]
